Goal: Information Seeking & Learning: Learn about a topic

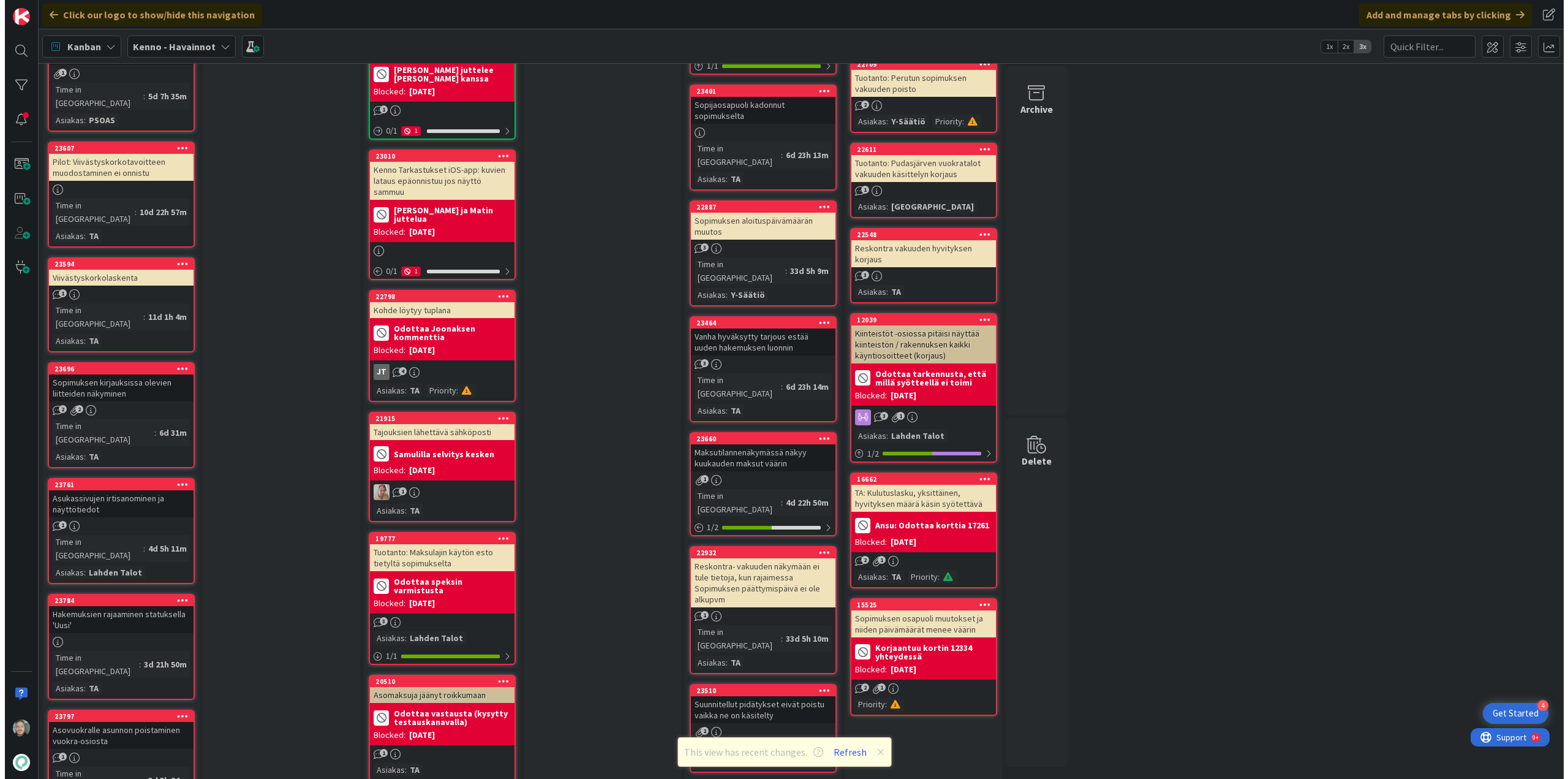
scroll to position [735, 0]
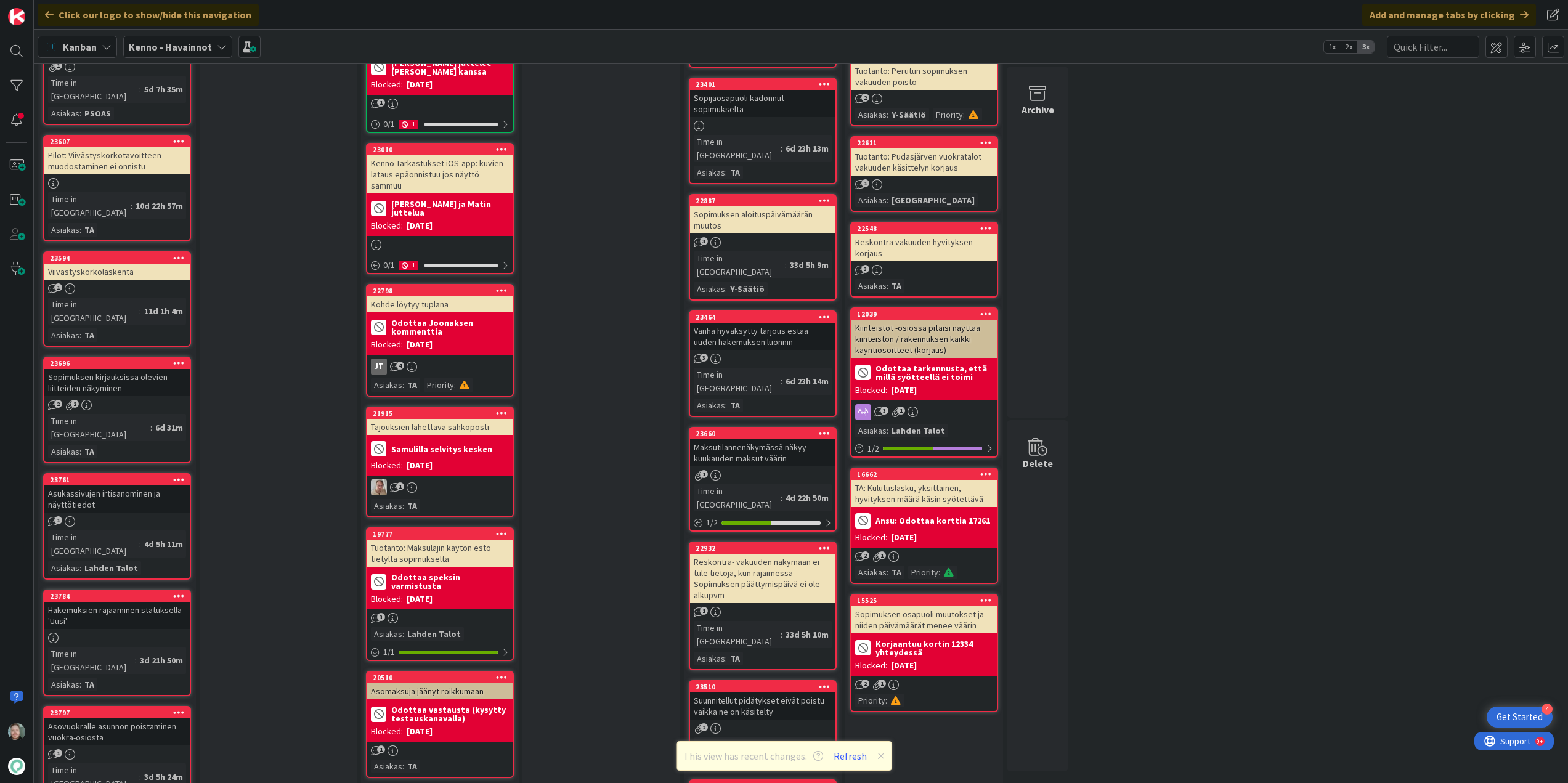
click at [140, 473] on div "23761 Asukassivujen irtisanominen ja näyttötiedot 1 Time in Column : 4d 5h 11m …" at bounding box center [117, 526] width 148 height 106
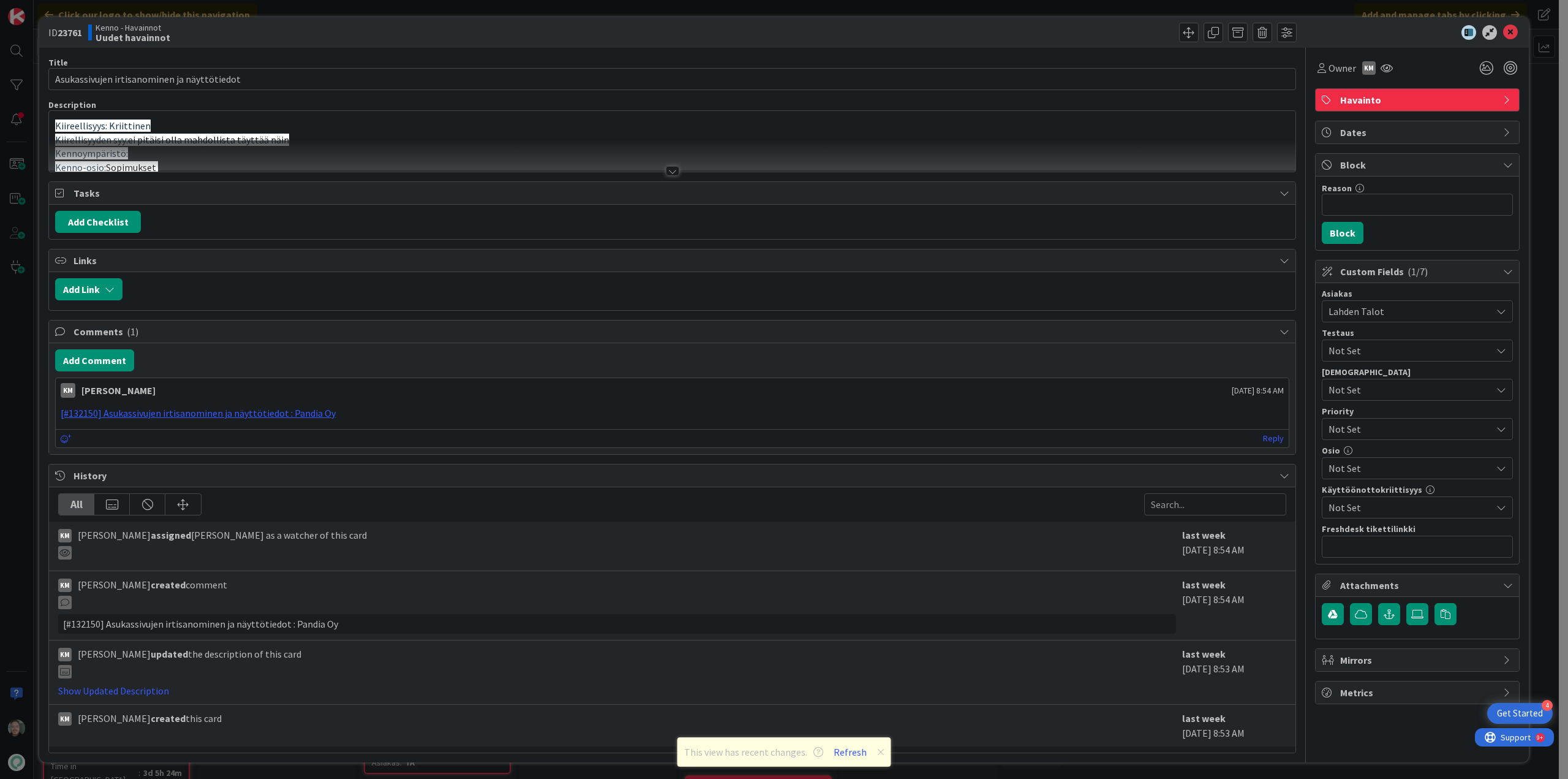
click at [666, 169] on div at bounding box center [672, 171] width 13 height 10
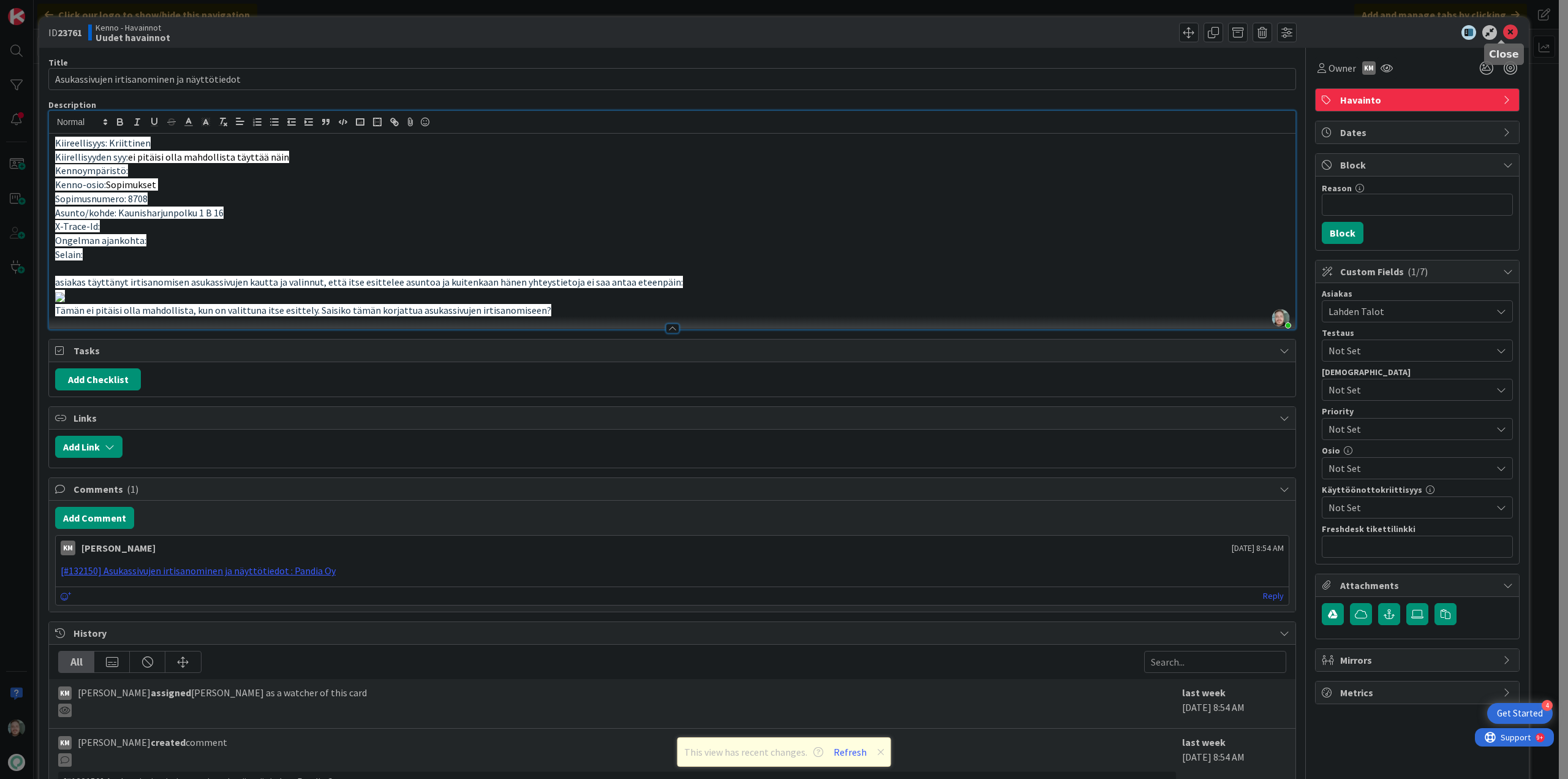
click at [1503, 34] on icon at bounding box center [1510, 33] width 15 height 15
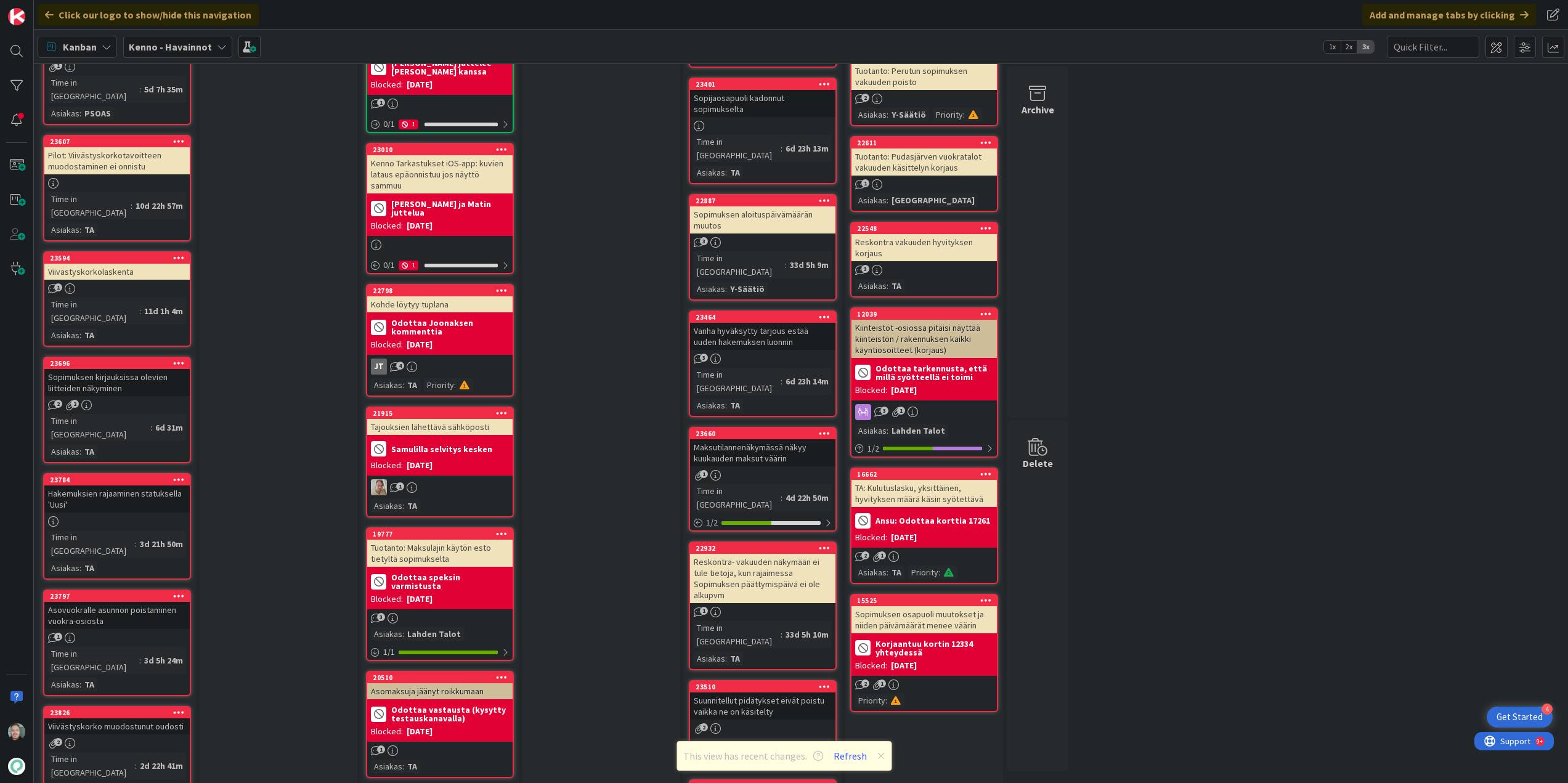
click at [143, 486] on div "Hakemuksien rajaaminen statuksella 'Uusi'" at bounding box center [117, 499] width 145 height 27
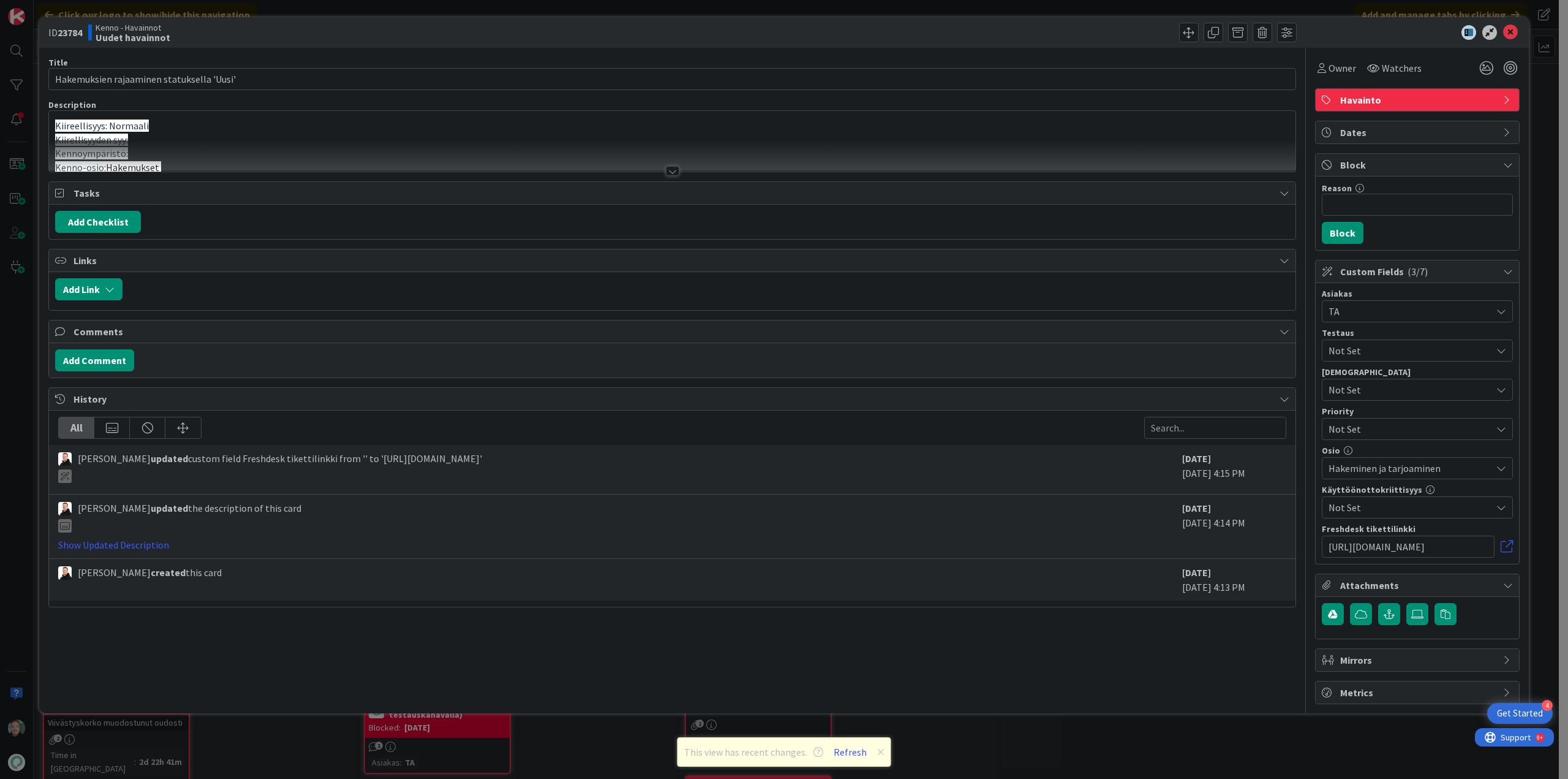
click at [668, 169] on div at bounding box center [672, 171] width 13 height 10
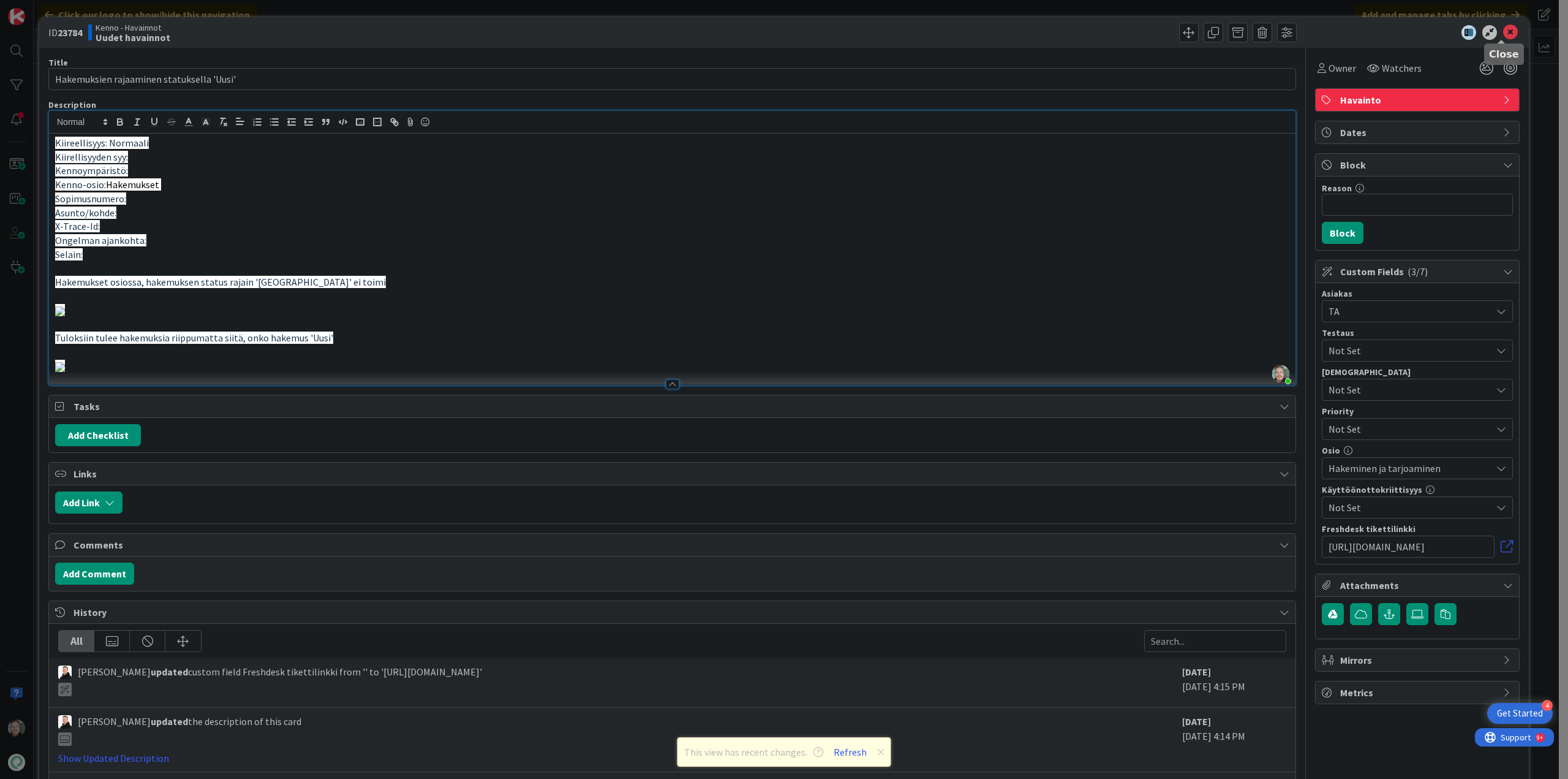
click at [1503, 30] on icon at bounding box center [1510, 33] width 15 height 15
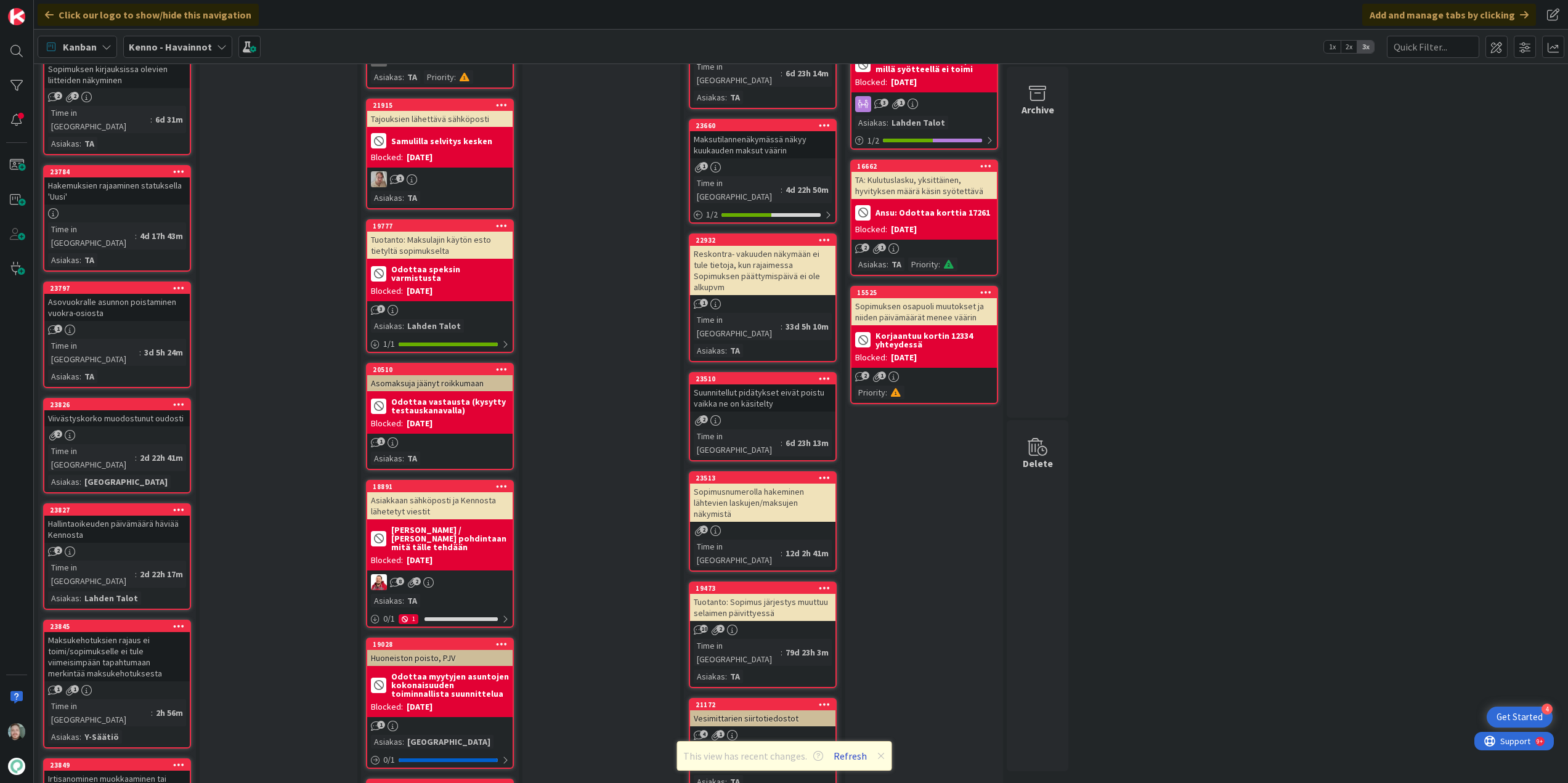
click at [844, 755] on button "Refresh" at bounding box center [850, 756] width 42 height 16
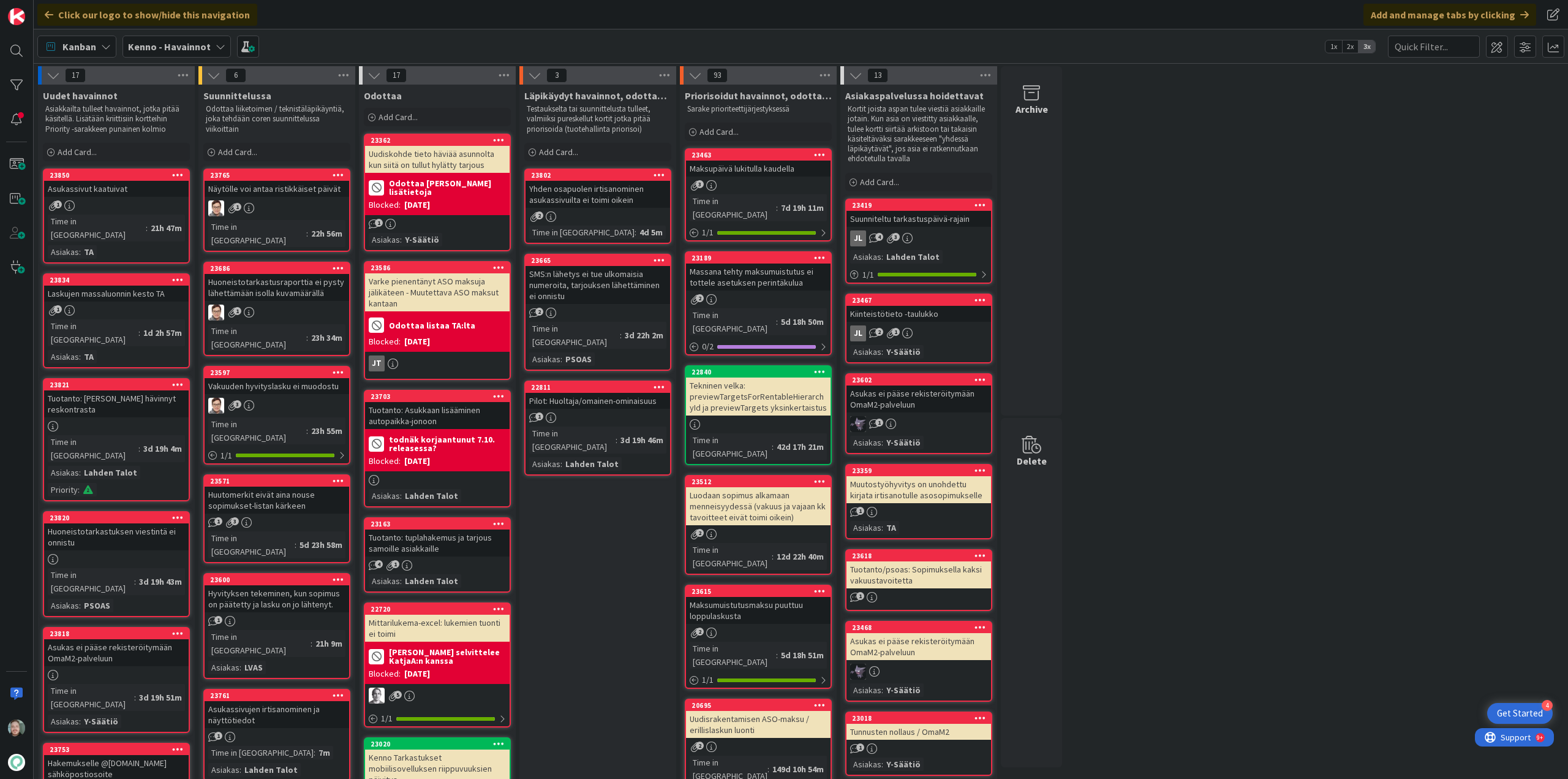
click at [132, 196] on div "Asukassivut kaatuivat" at bounding box center [116, 189] width 144 height 16
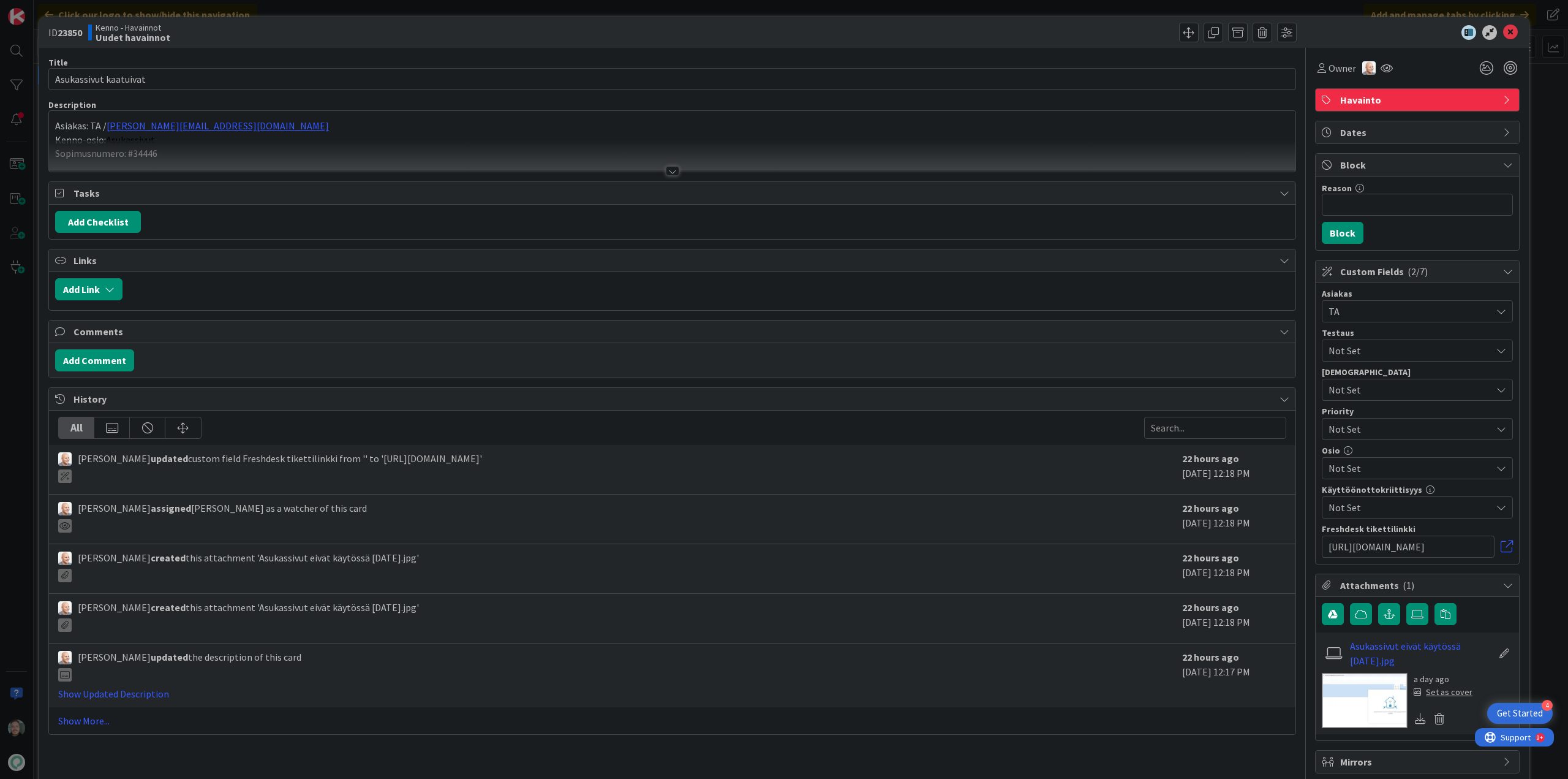
click at [672, 173] on div at bounding box center [672, 171] width 13 height 10
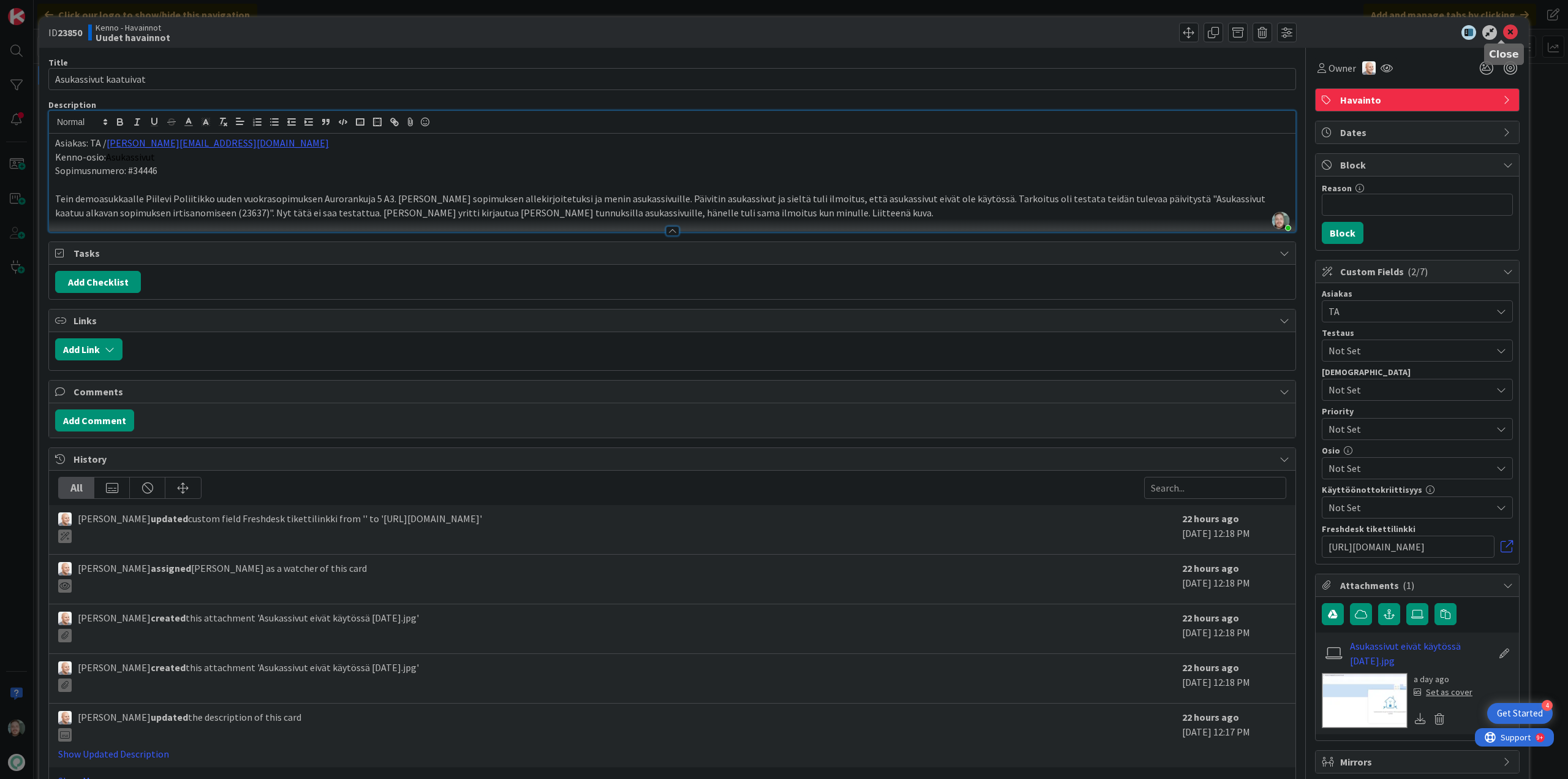
click at [1503, 29] on icon at bounding box center [1510, 33] width 15 height 15
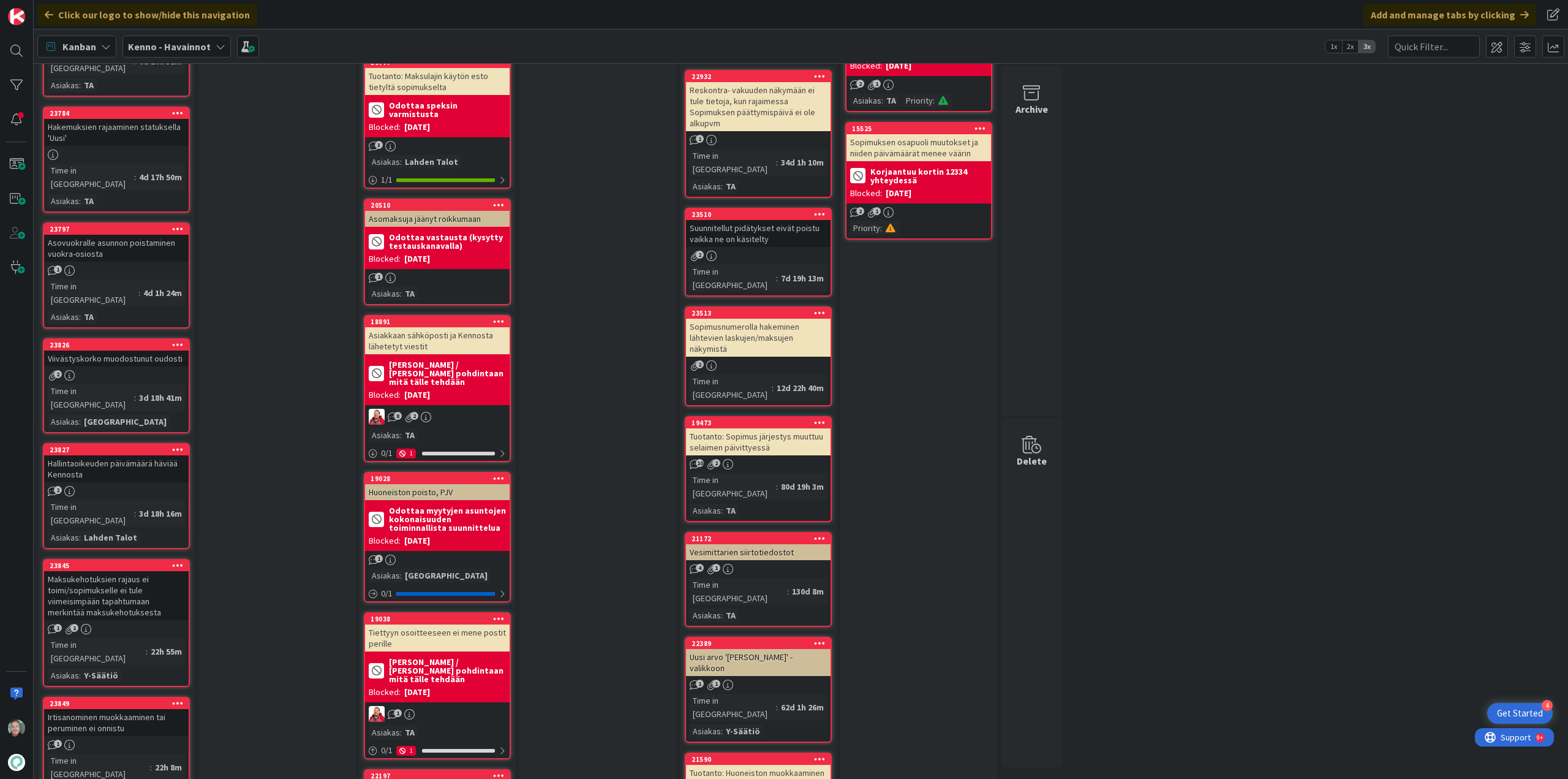
scroll to position [1226, 0]
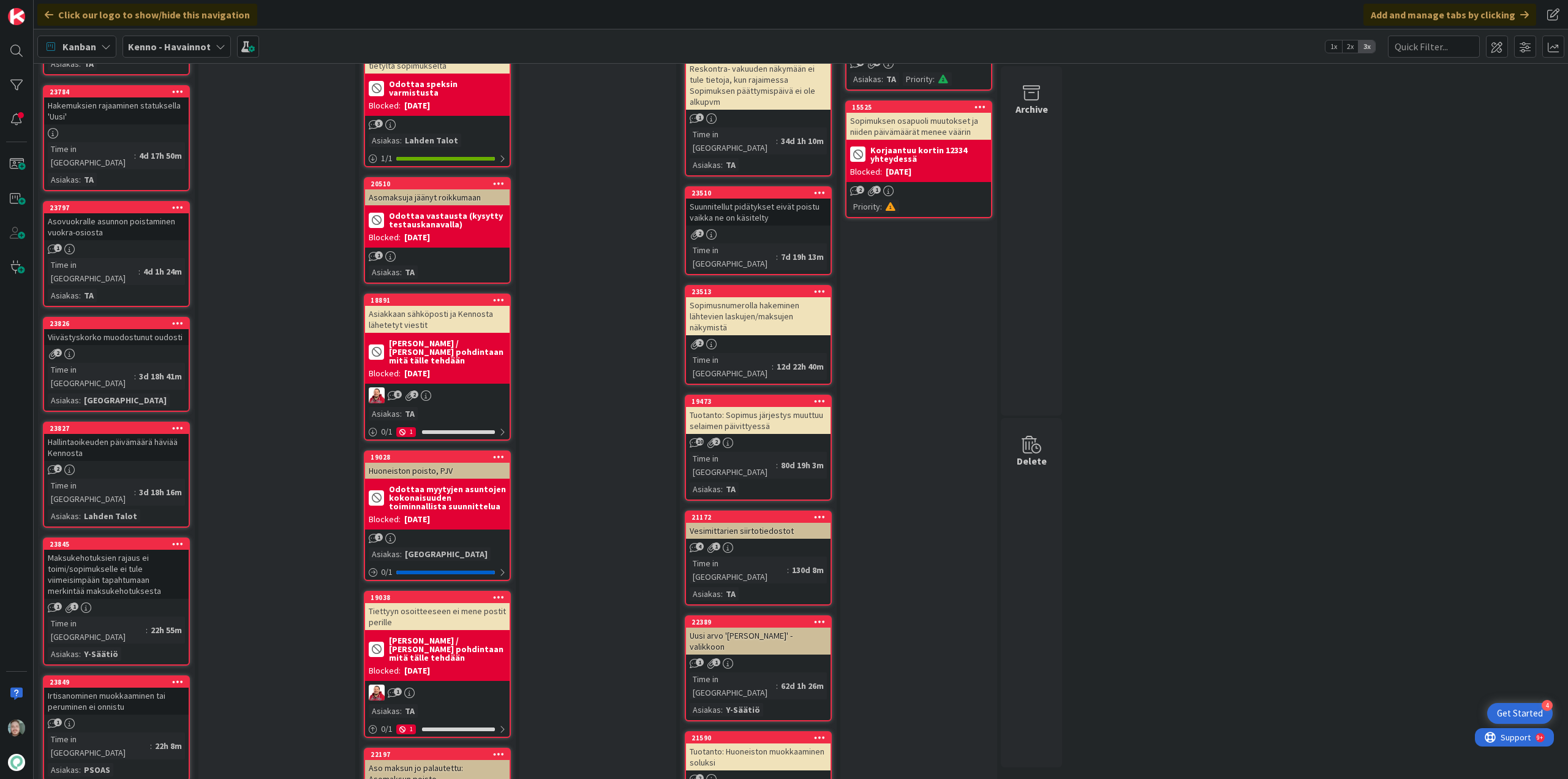
click at [141, 688] on div "Irtisanominen muokkaaminen tai peruminen ei onnistu" at bounding box center [116, 701] width 144 height 27
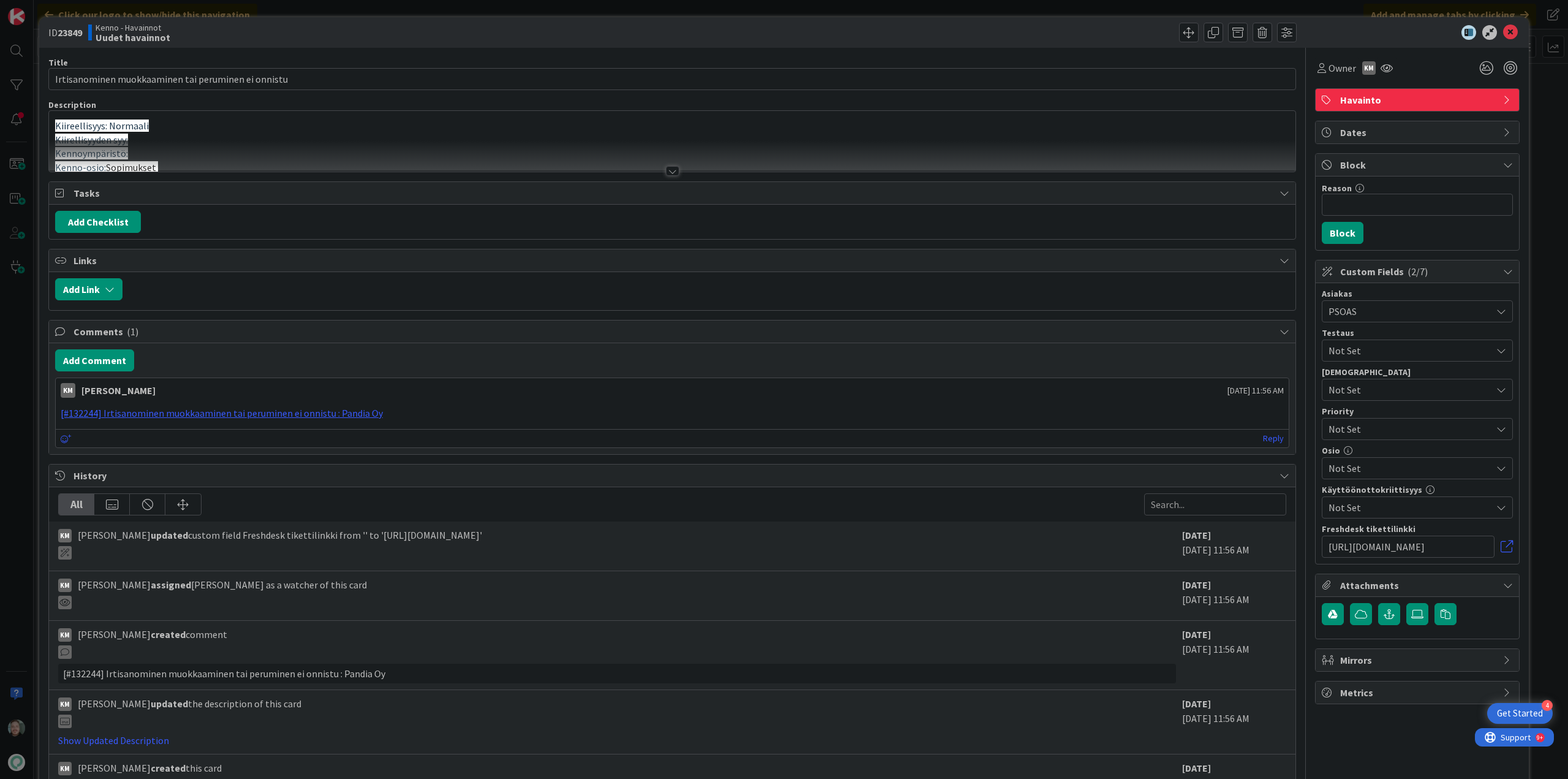
click at [668, 174] on div at bounding box center [672, 171] width 13 height 10
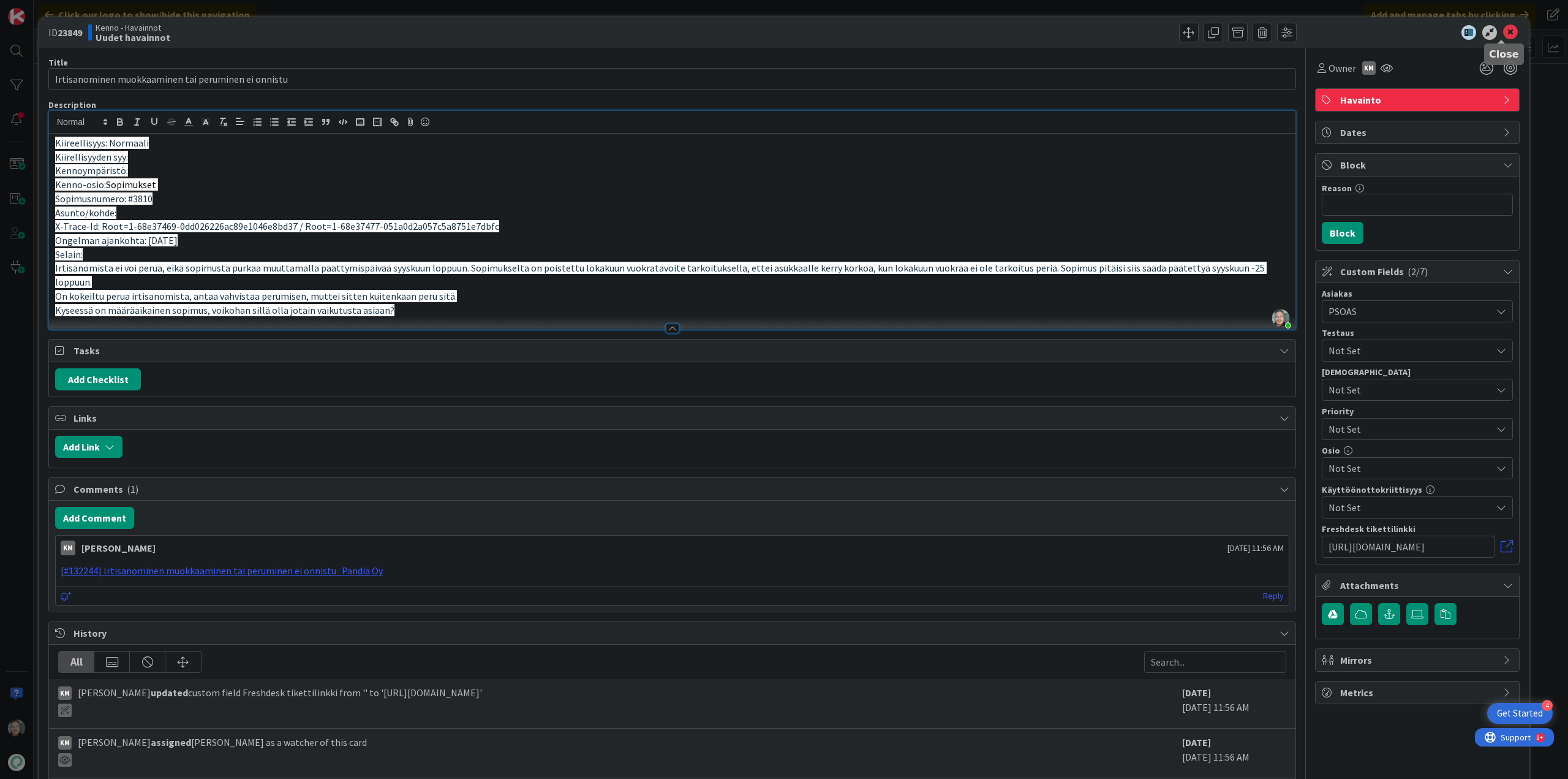
click at [1503, 35] on icon at bounding box center [1510, 33] width 15 height 15
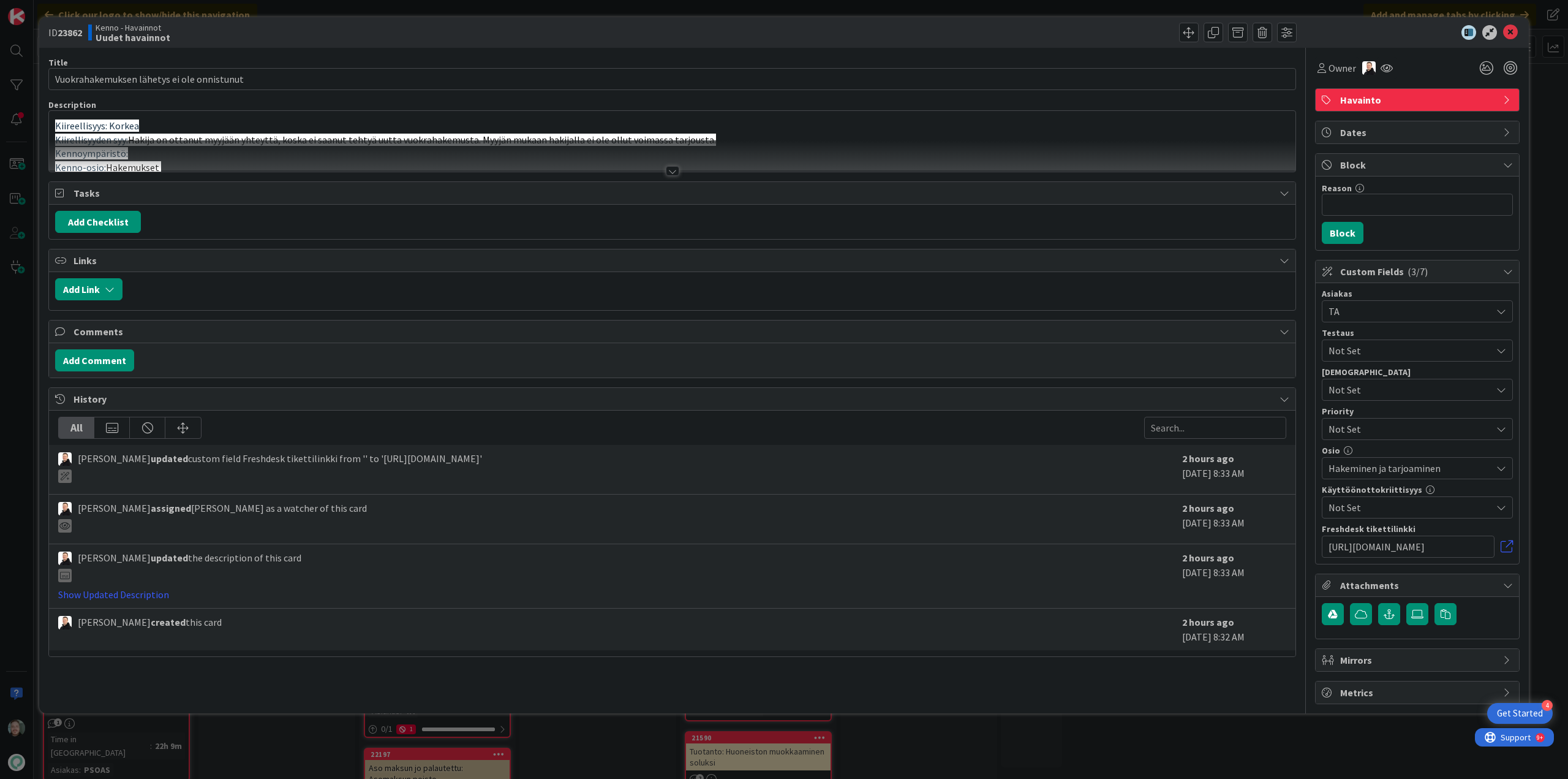
click at [673, 166] on div at bounding box center [672, 171] width 13 height 10
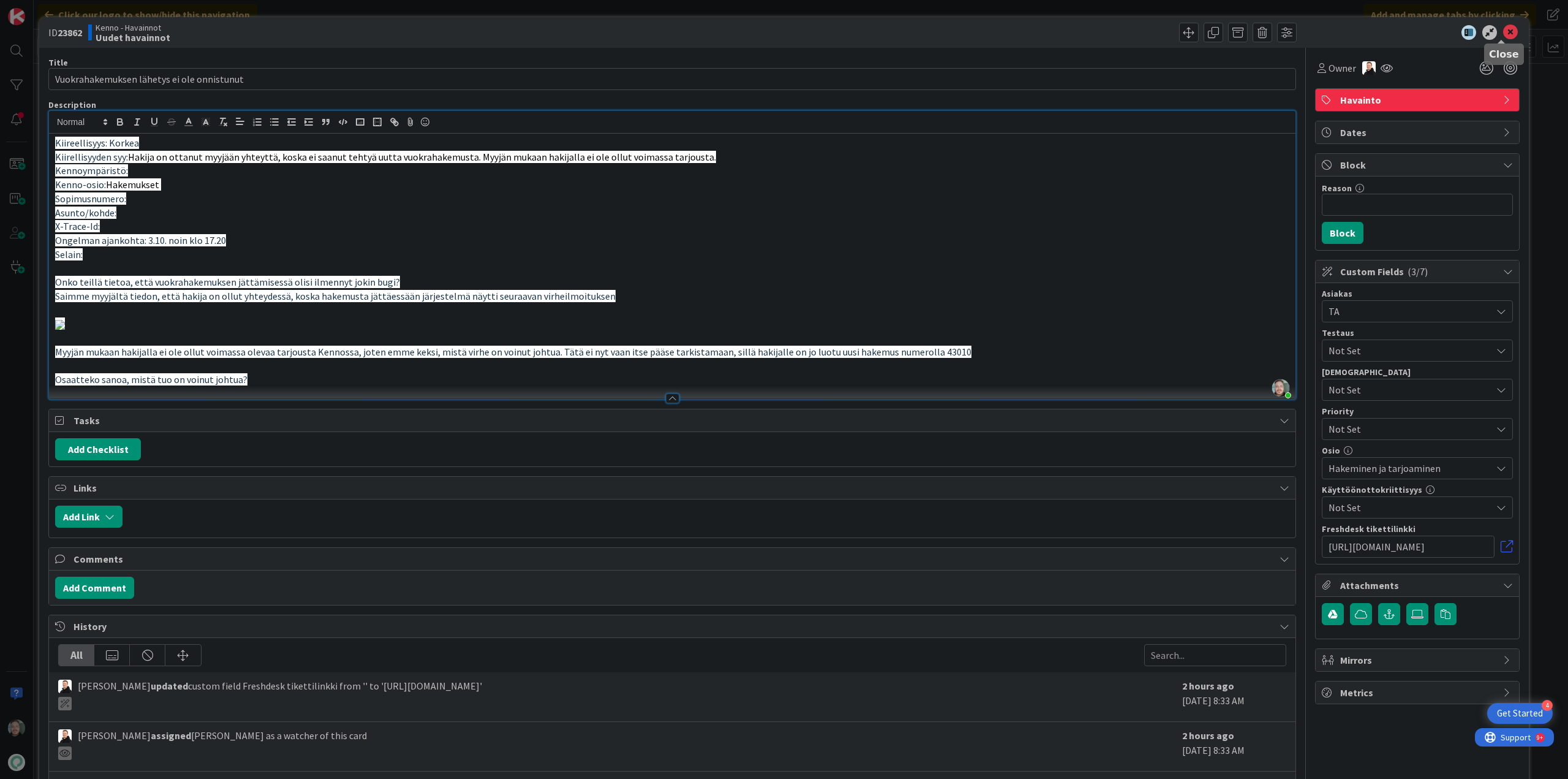
click at [1503, 32] on icon at bounding box center [1510, 33] width 15 height 15
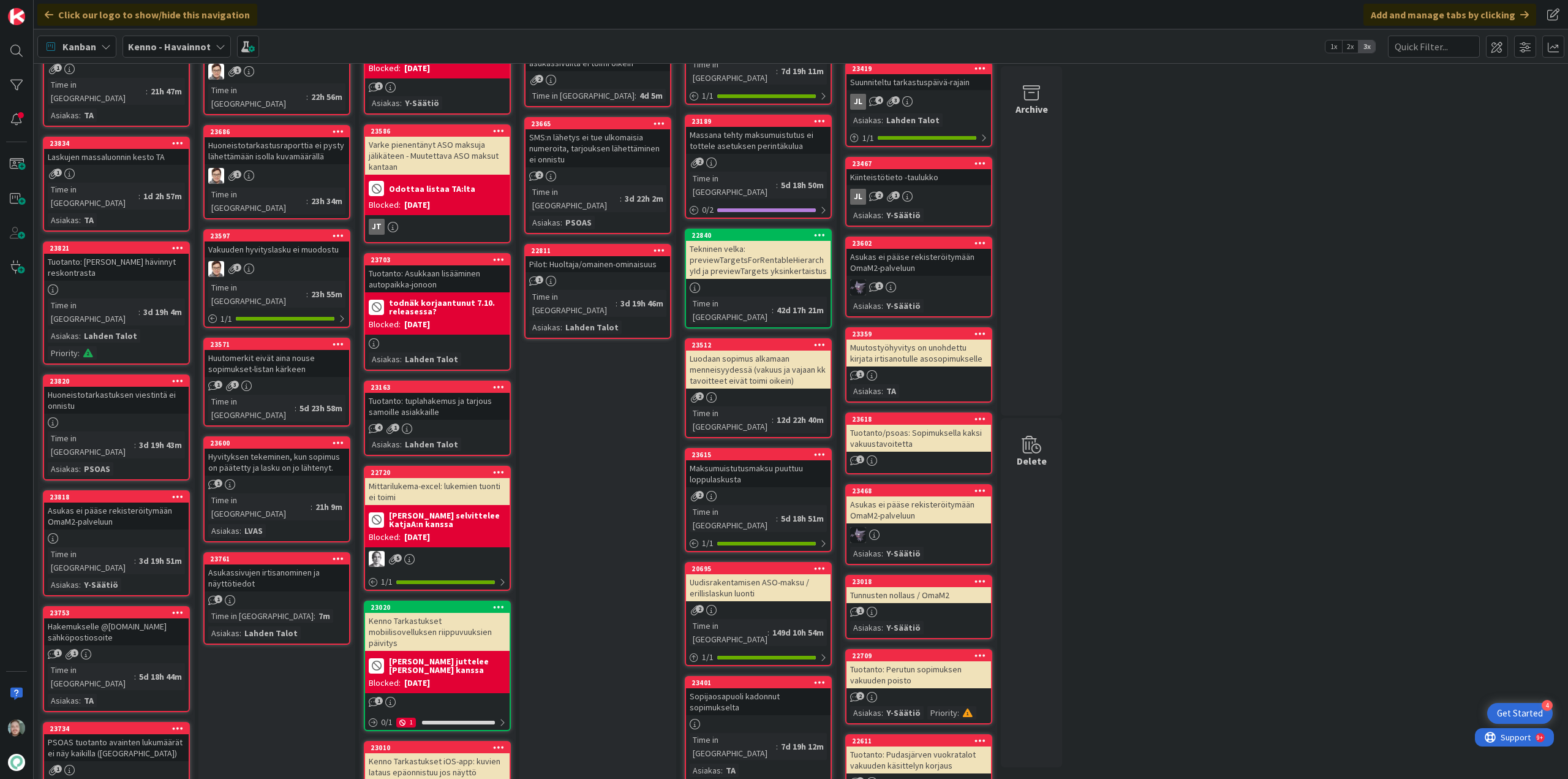
scroll to position [122, 0]
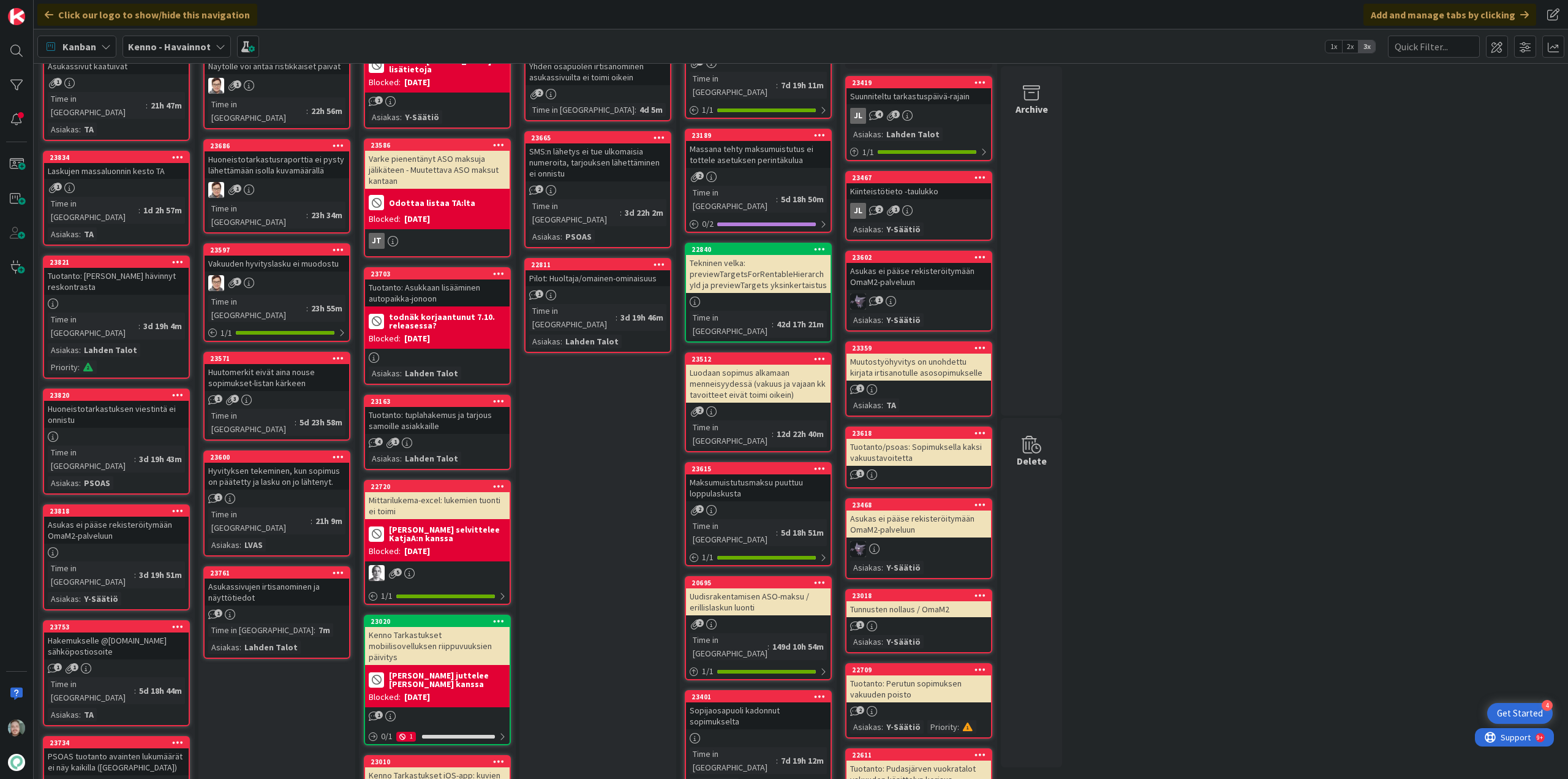
click at [125, 401] on div "Huoneistotarkastuksen viestintä ei onnistu" at bounding box center [116, 414] width 144 height 27
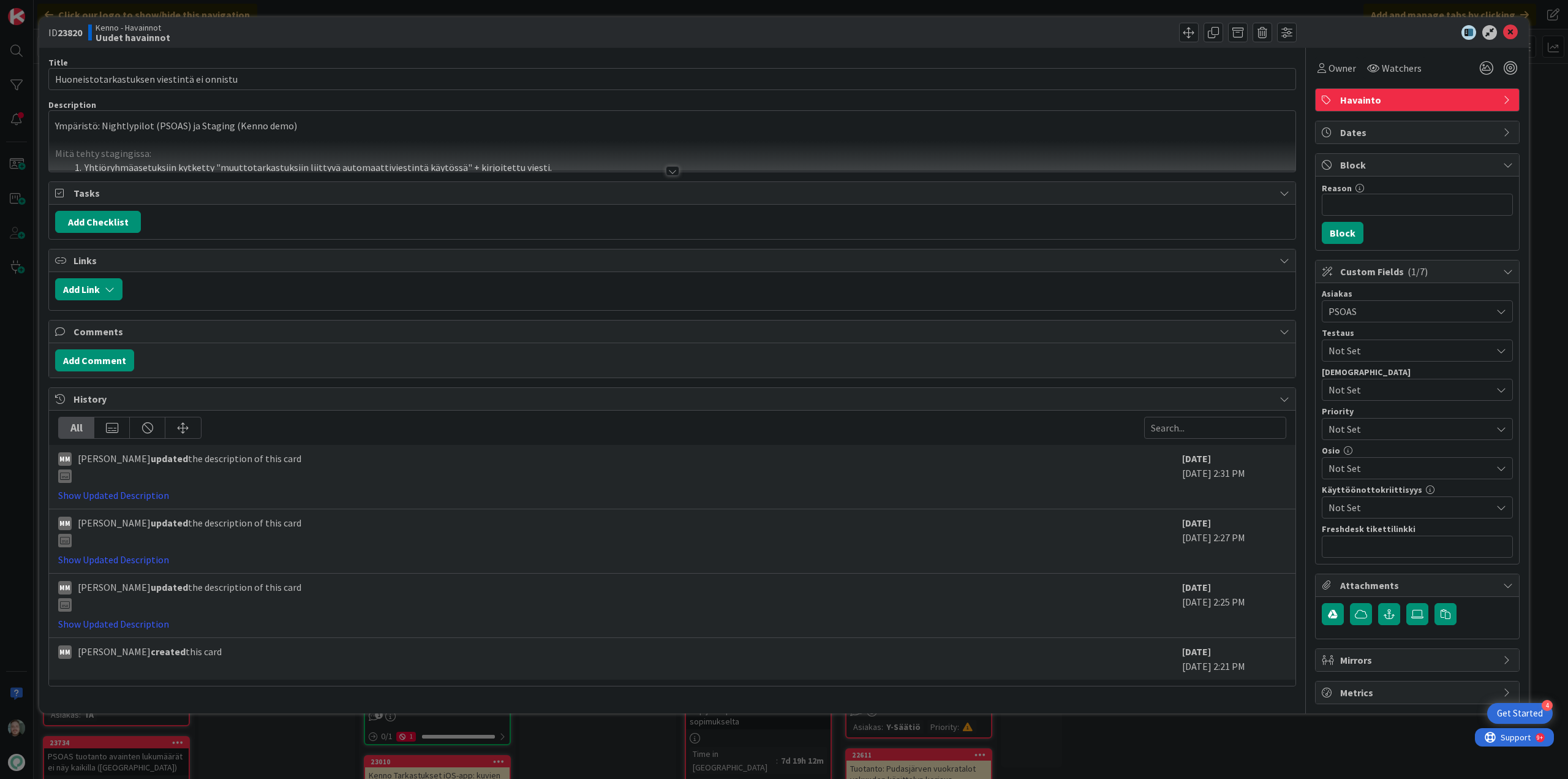
click at [671, 167] on div at bounding box center [672, 171] width 13 height 10
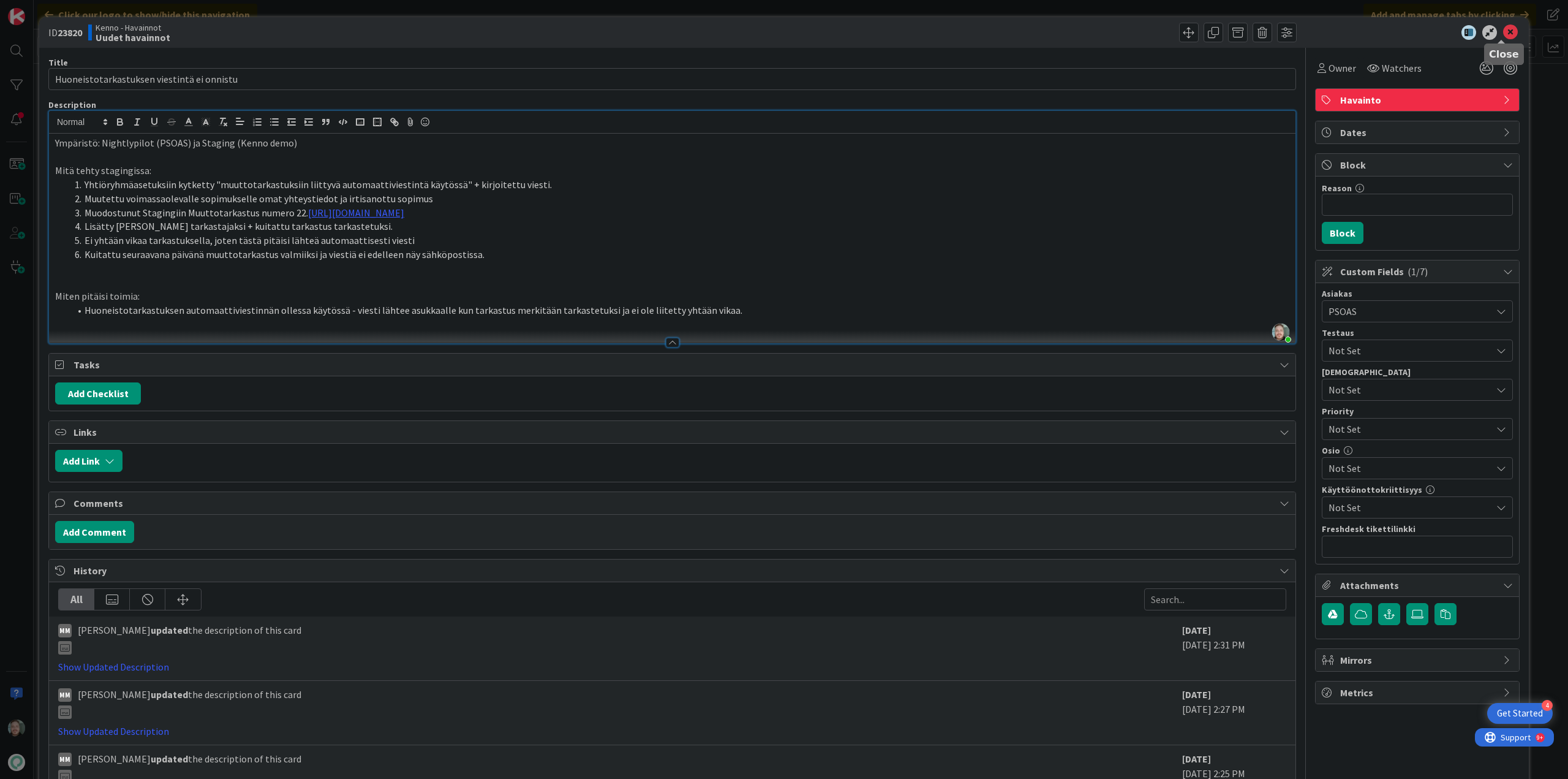
click at [1503, 29] on icon at bounding box center [1510, 33] width 15 height 15
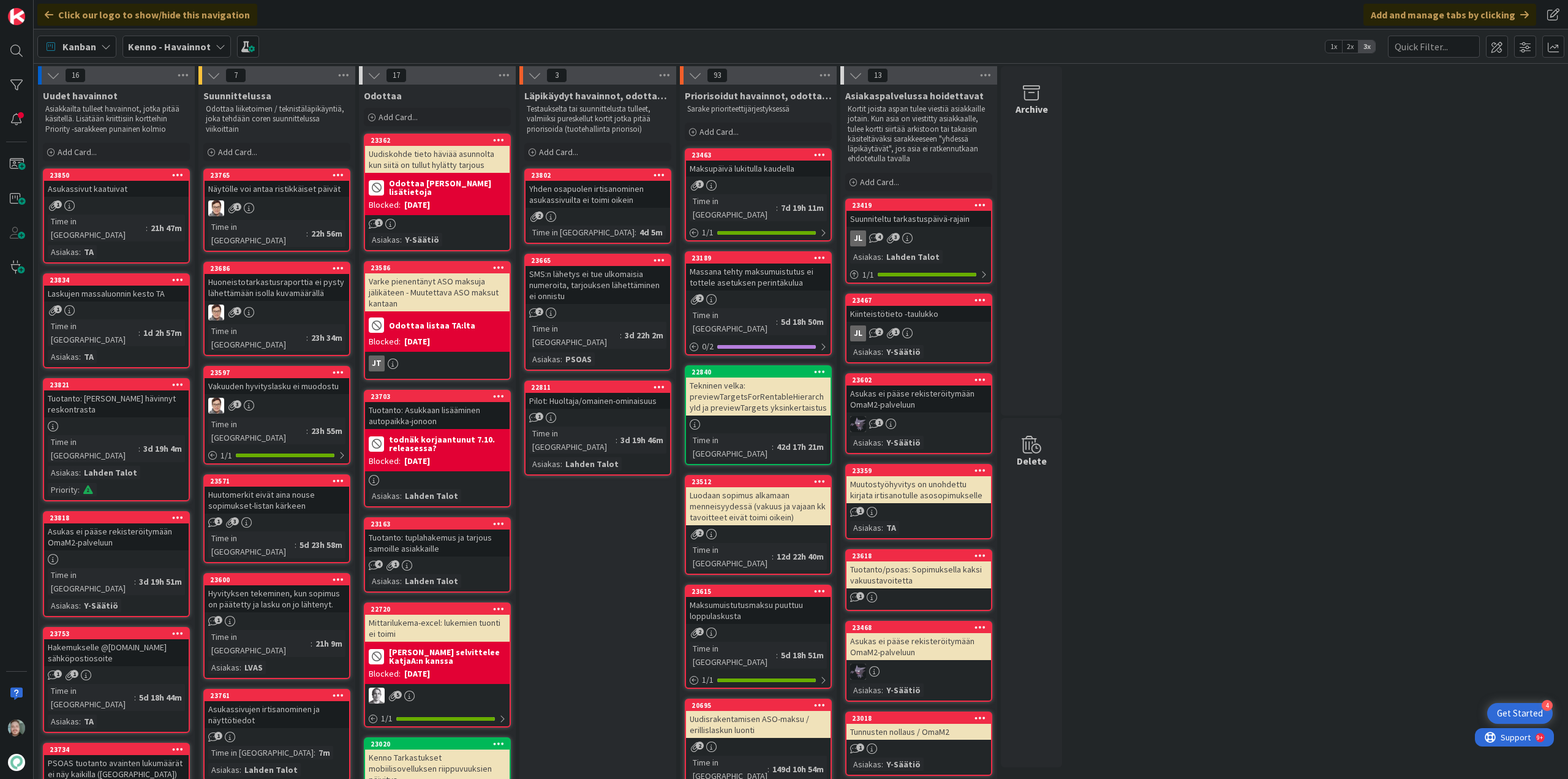
click at [142, 286] on div "Laskujen massaluonnin kesto TA" at bounding box center [116, 294] width 144 height 16
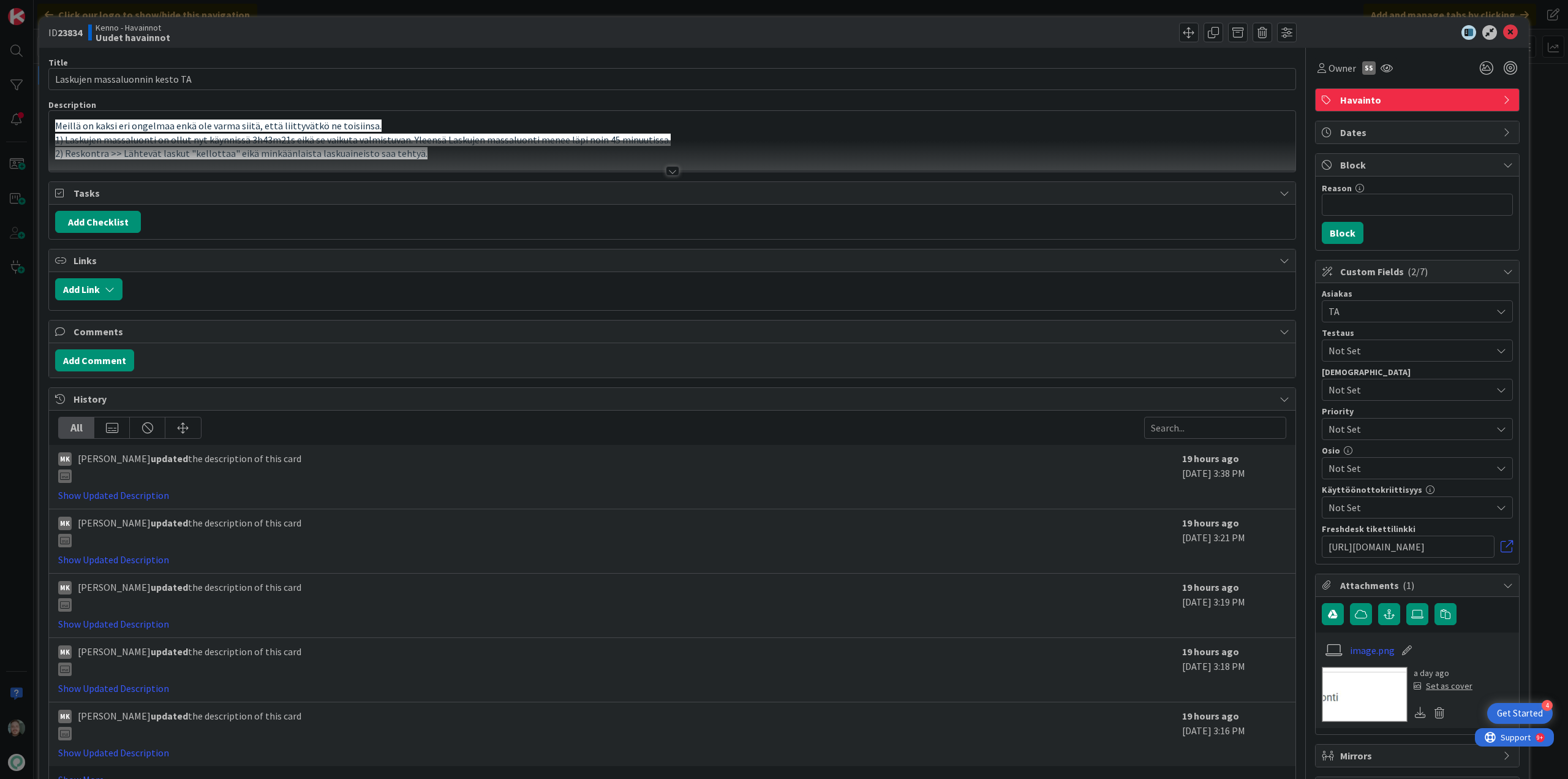
click at [664, 165] on div at bounding box center [672, 156] width 1247 height 31
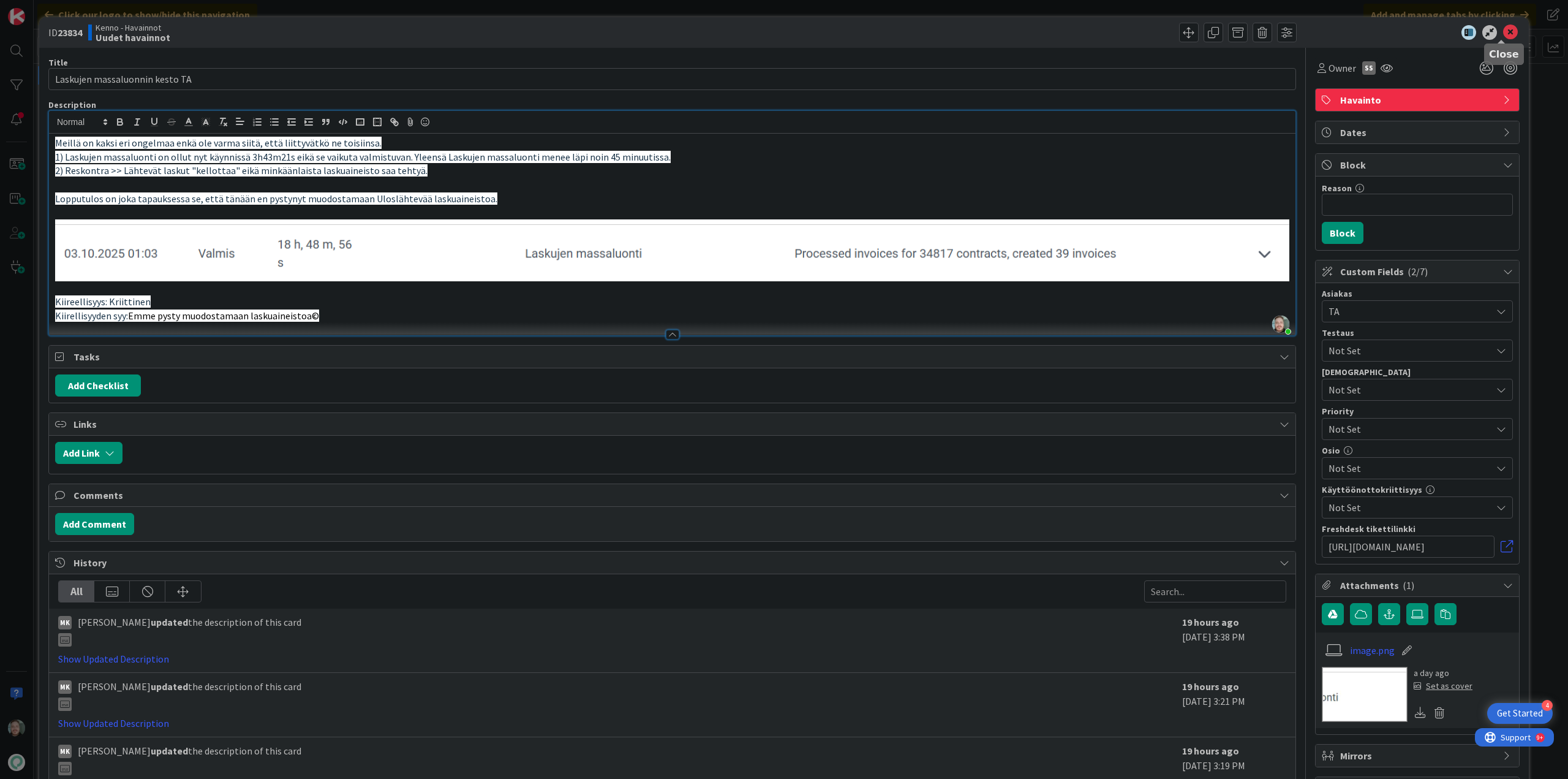
click at [1503, 31] on icon at bounding box center [1510, 33] width 15 height 15
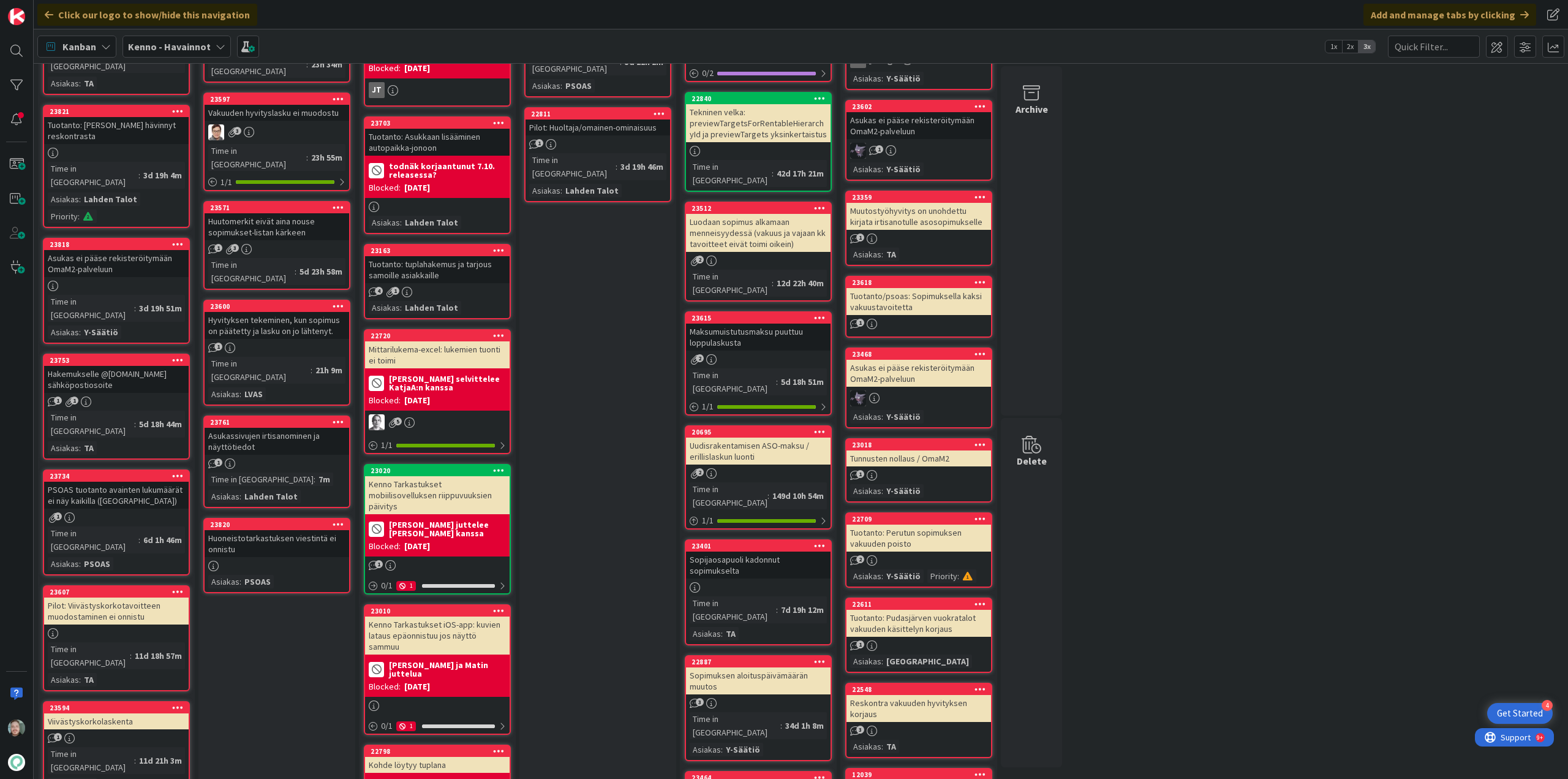
scroll to position [307, 0]
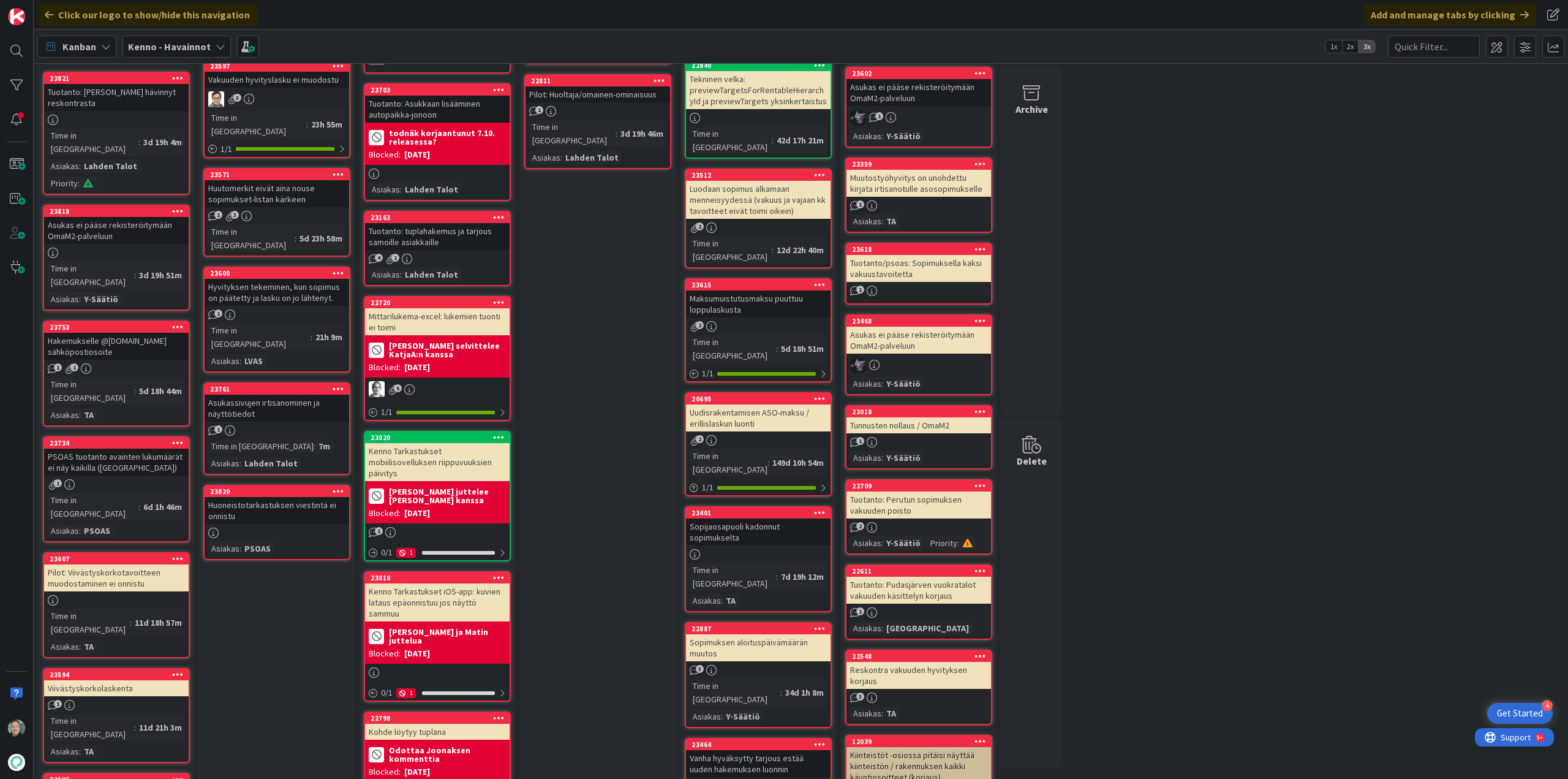
click at [114, 448] on div "PSOAS tuotanto avainten lukumäärät ei näy kaikilla ([GEOGRAPHIC_DATA])" at bounding box center [116, 462] width 144 height 27
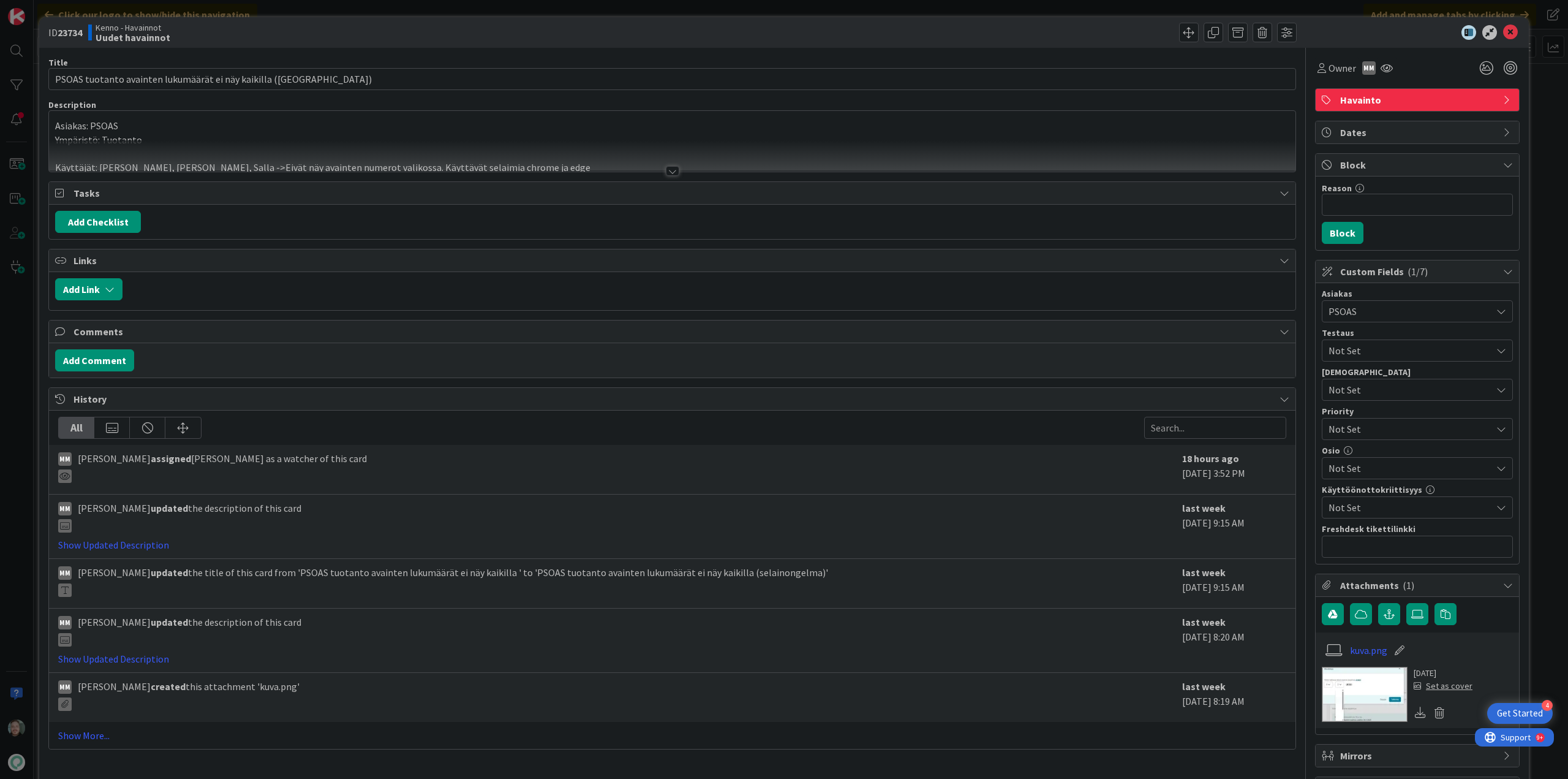
click at [666, 172] on div at bounding box center [672, 171] width 13 height 10
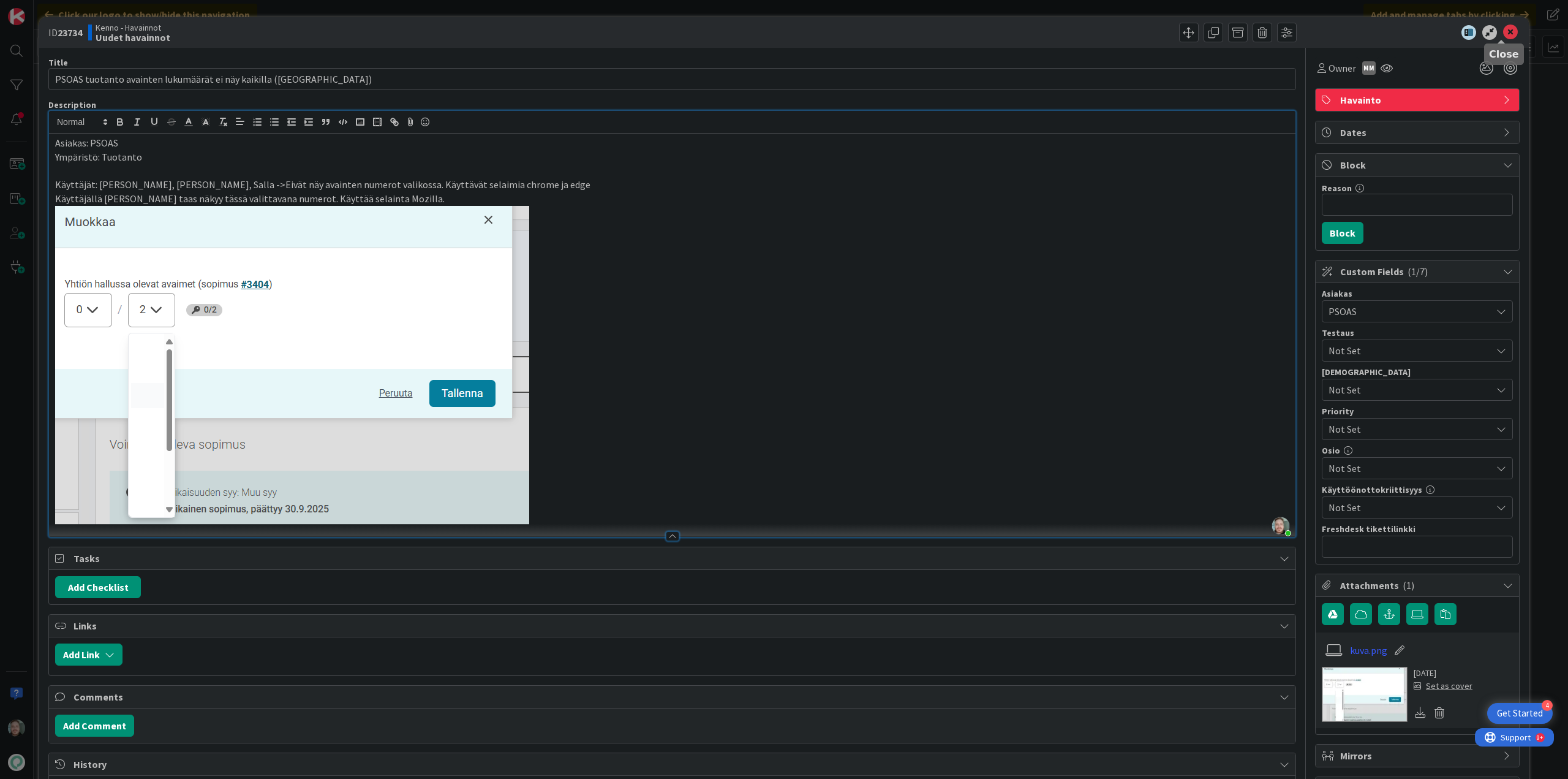
click at [1503, 34] on icon at bounding box center [1510, 33] width 15 height 15
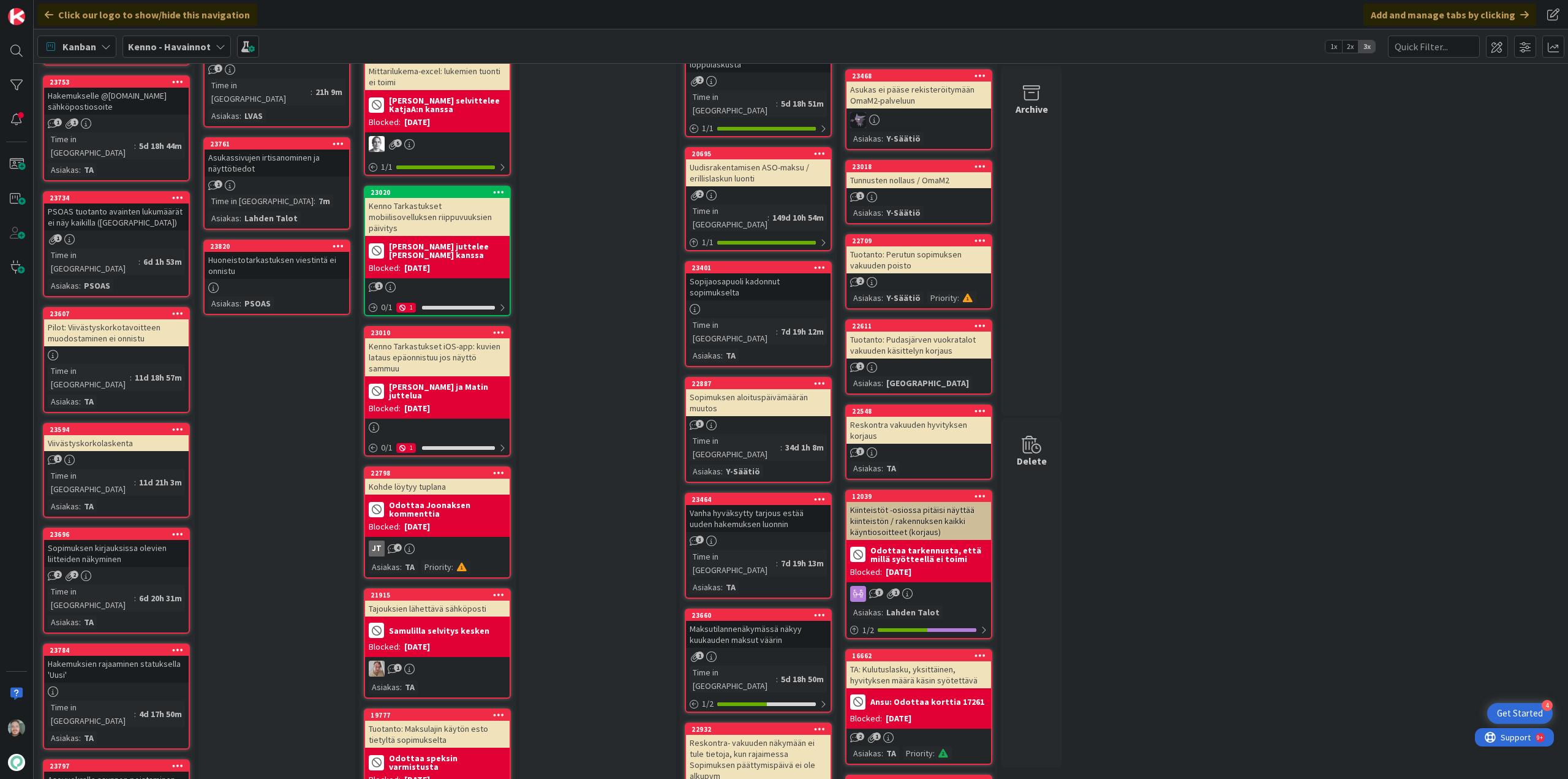
scroll to position [491, 0]
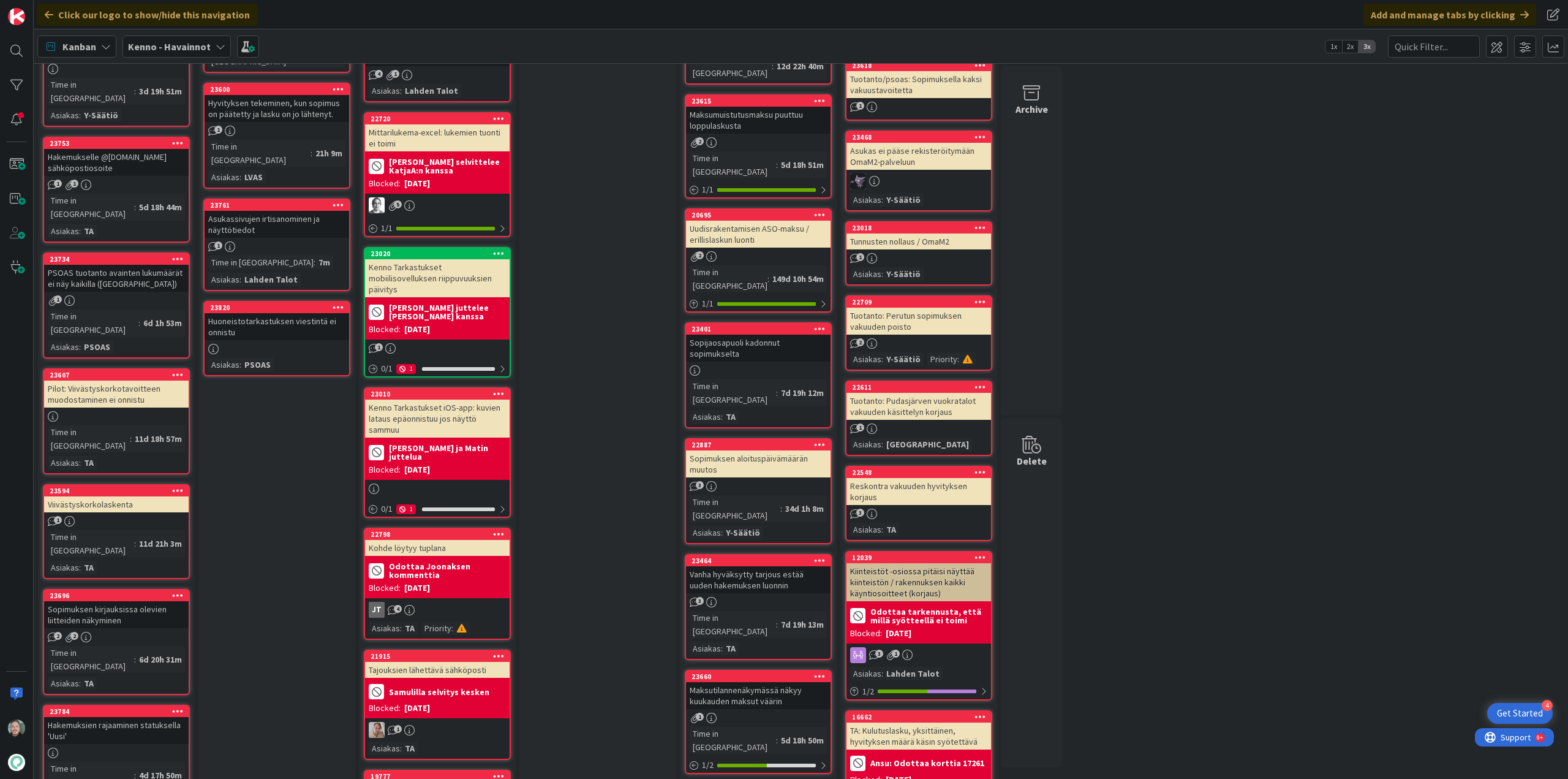
click at [127, 497] on div "Viivästyskorkolaskenta" at bounding box center [116, 505] width 144 height 16
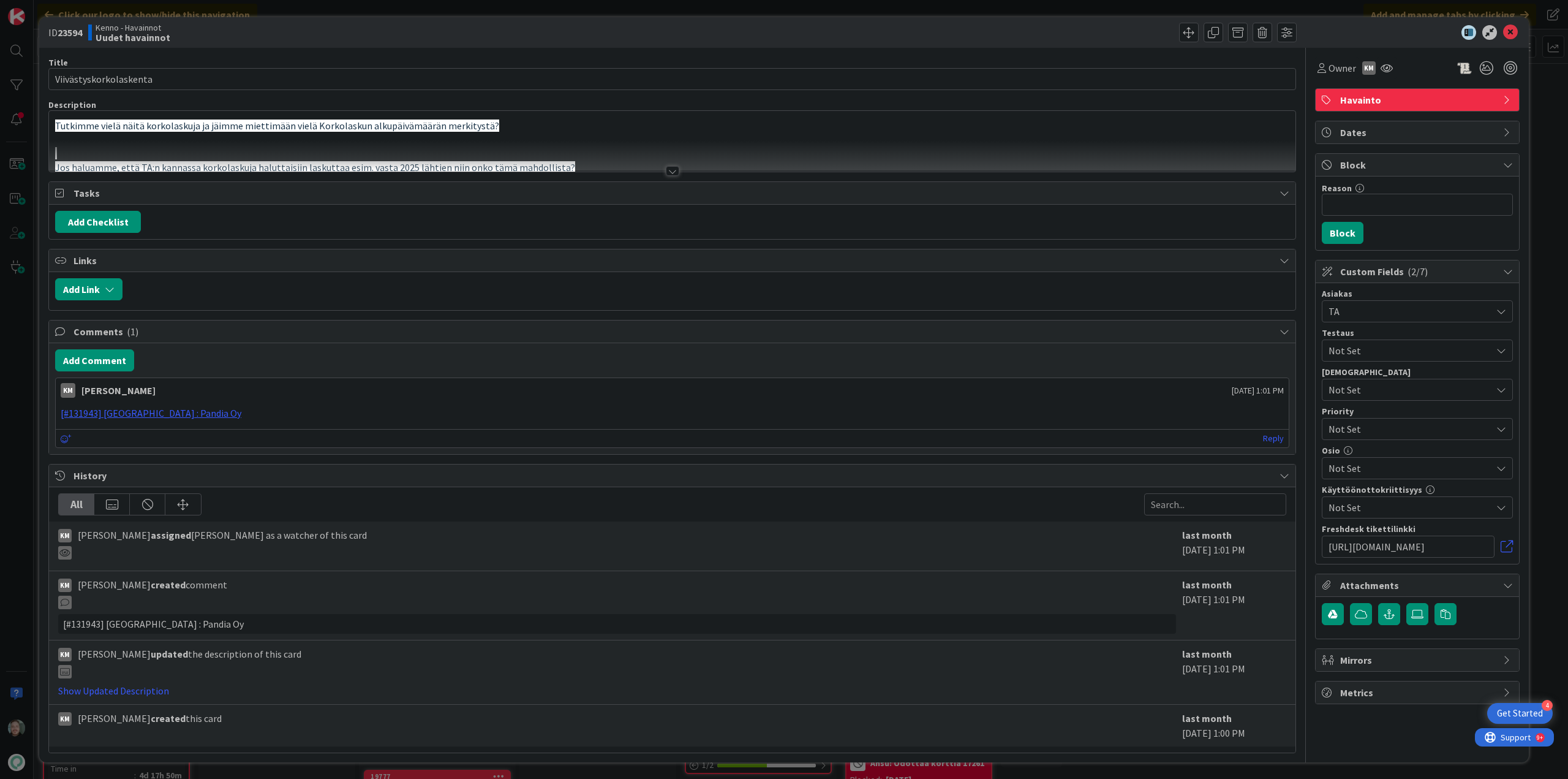
click at [666, 170] on div at bounding box center [672, 171] width 13 height 10
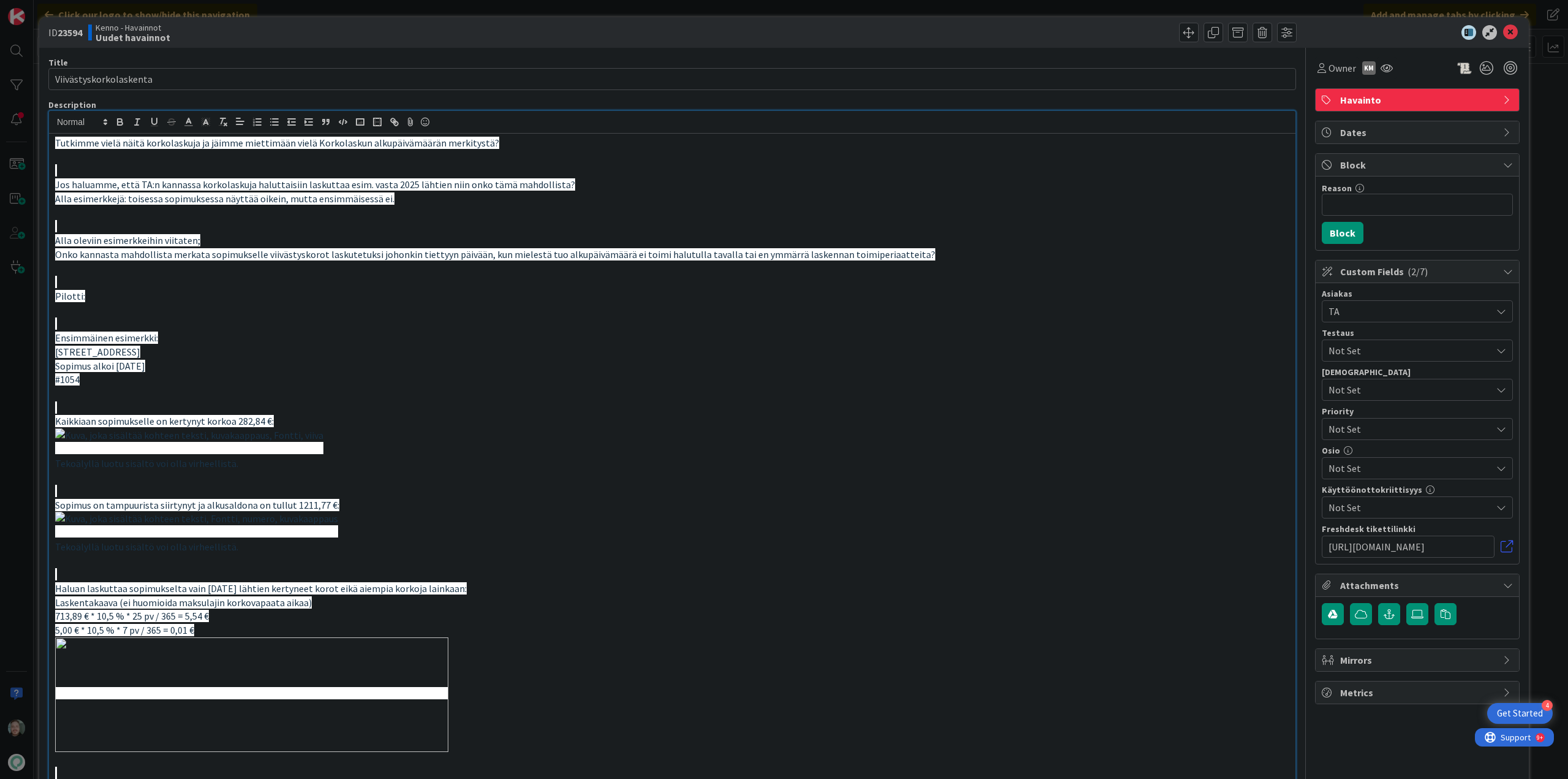
click at [1016, 553] on p at bounding box center [672, 533] width 1234 height 41
